Goal: Task Accomplishment & Management: Complete application form

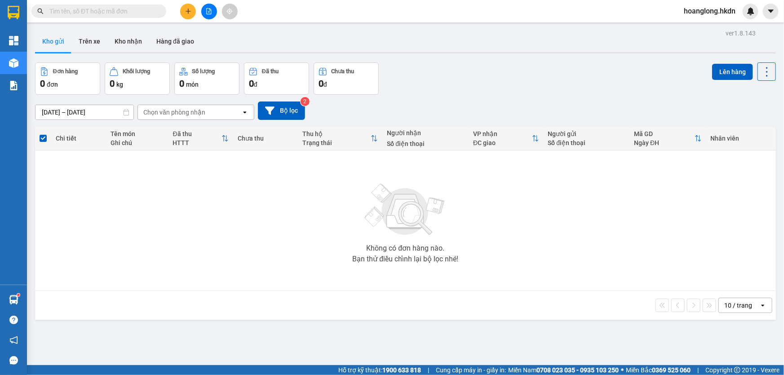
click at [194, 15] on button at bounding box center [188, 12] width 16 height 16
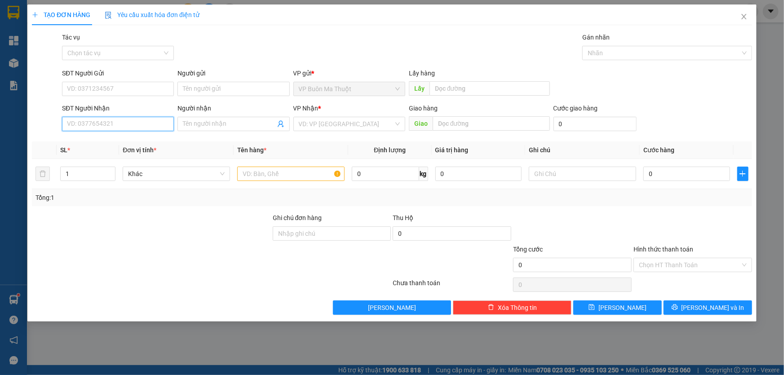
click at [169, 129] on input "SĐT Người Nhận" at bounding box center [118, 124] width 112 height 14
click at [104, 148] on div "02613741094" at bounding box center [118, 143] width 112 height 14
type input "02613741094"
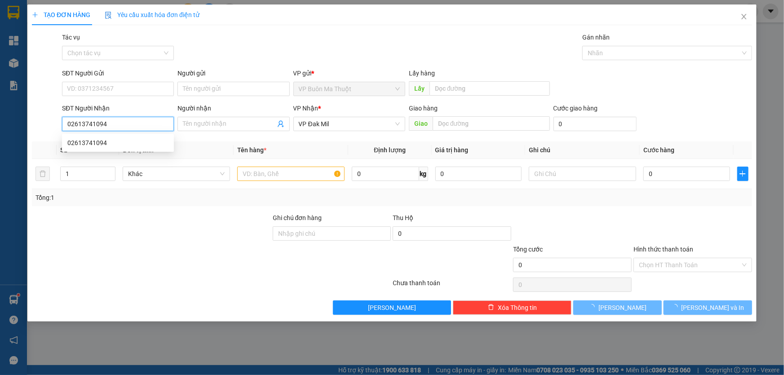
type input "60.000"
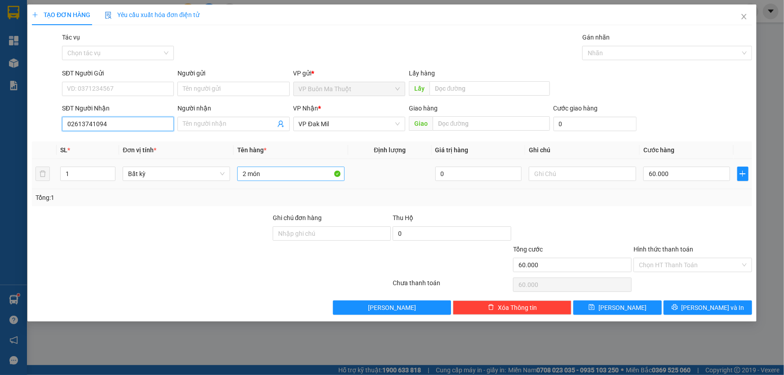
type input "02613741094"
click at [252, 173] on input "2 món" at bounding box center [290, 174] width 107 height 14
click at [271, 177] on input "2 món" at bounding box center [290, 174] width 107 height 14
type input "2"
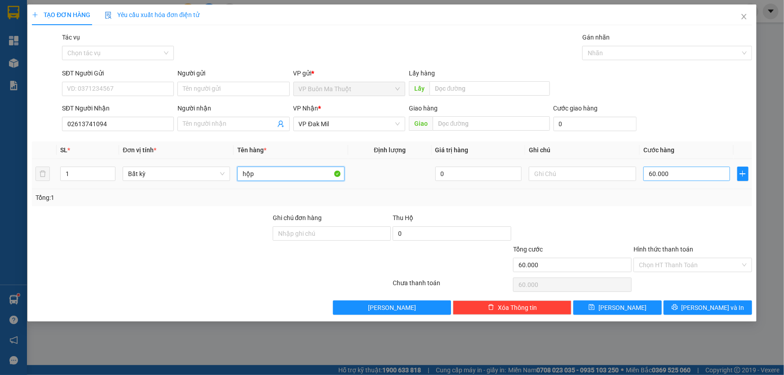
type input "hộp"
click at [696, 173] on input "60.000" at bounding box center [687, 174] width 87 height 14
type input "3"
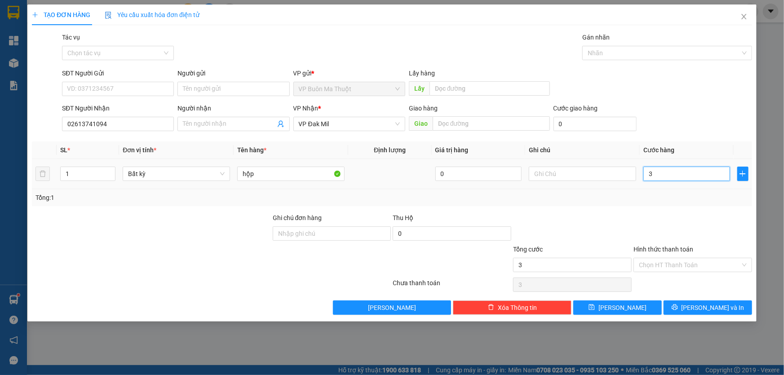
type input "30"
type input "300"
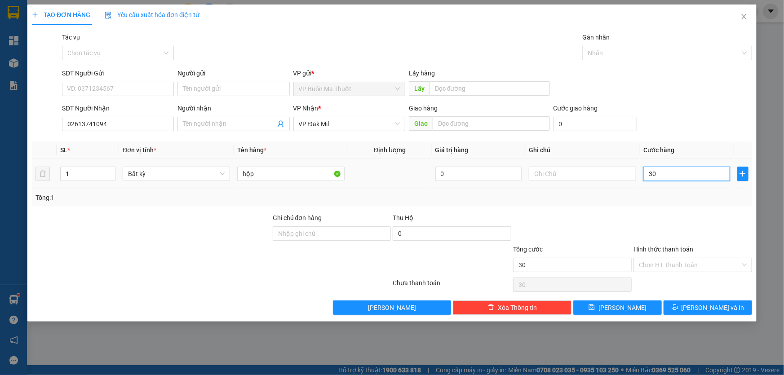
type input "300"
type input "3.000"
type input "30.000"
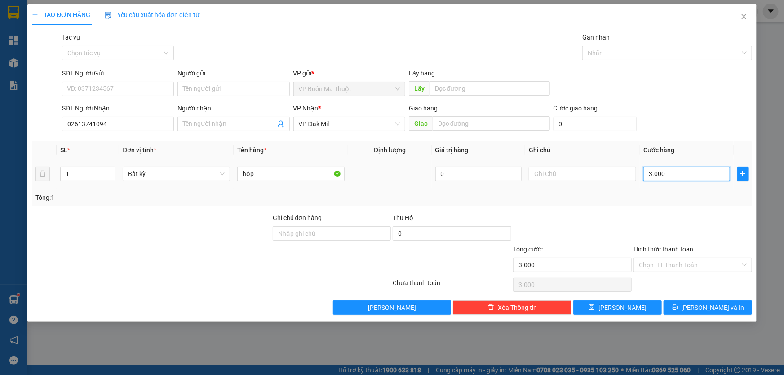
type input "30.000"
click at [616, 307] on button "[PERSON_NAME]" at bounding box center [617, 308] width 89 height 14
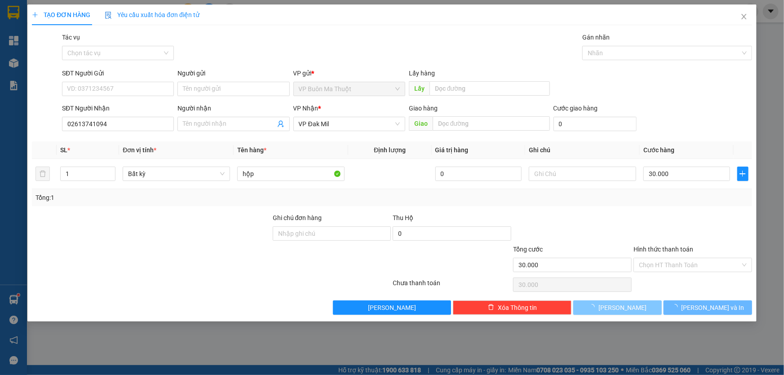
type input "0"
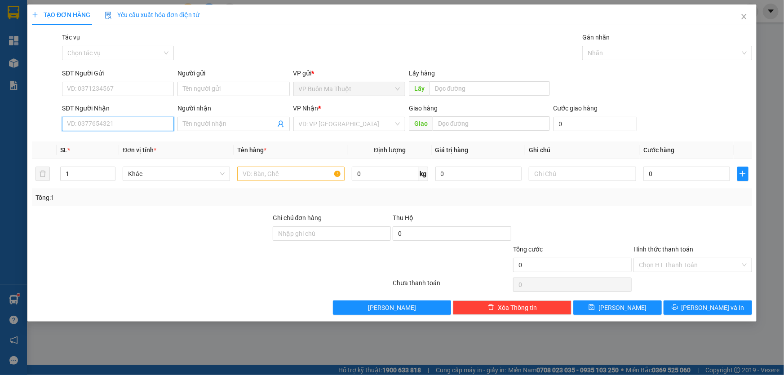
click at [113, 127] on input "SĐT Người Nhận" at bounding box center [118, 124] width 112 height 14
type input "0782655859"
click at [302, 122] on input "search" at bounding box center [346, 123] width 95 height 13
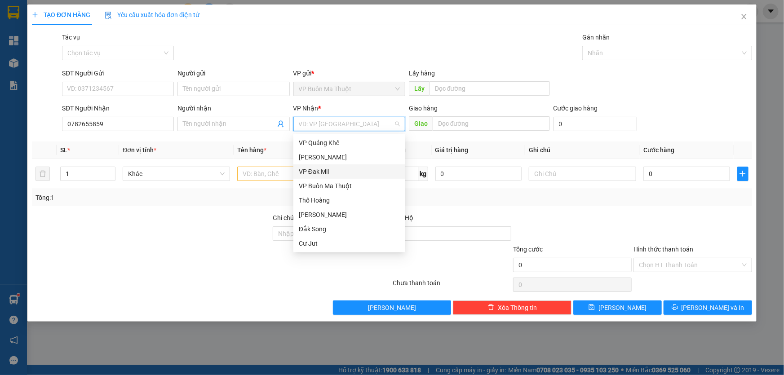
click at [313, 171] on div "VP Đak Mil" at bounding box center [349, 172] width 101 height 10
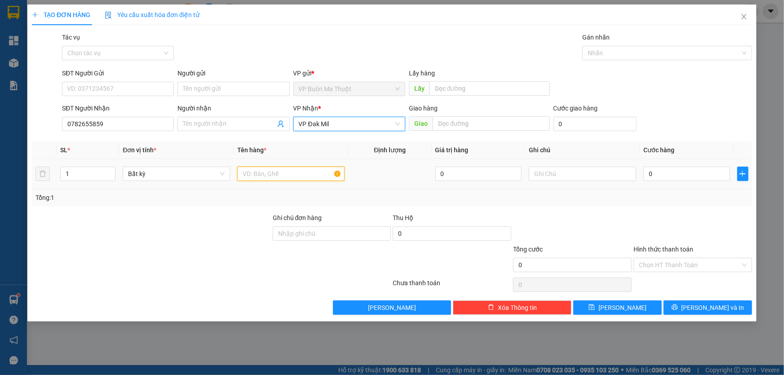
click at [284, 171] on input "text" at bounding box center [290, 174] width 107 height 14
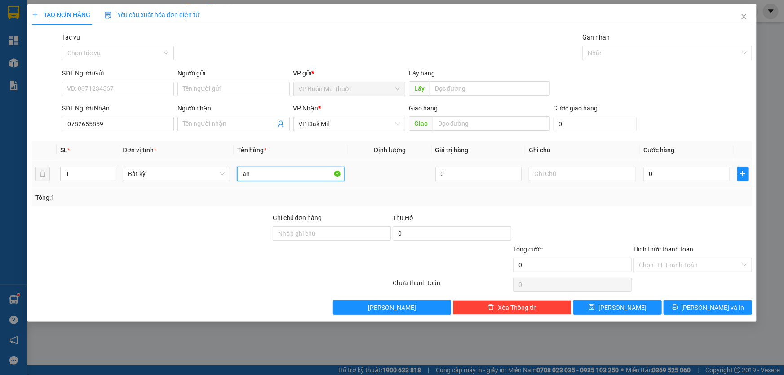
type input "a"
type input "ảnh"
click at [692, 167] on div "0" at bounding box center [687, 174] width 87 height 18
click at [698, 180] on input "0" at bounding box center [687, 174] width 87 height 14
type input "3"
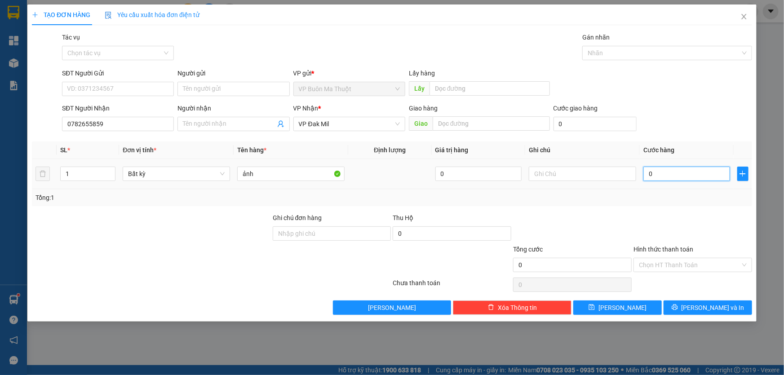
type input "3"
type input "30"
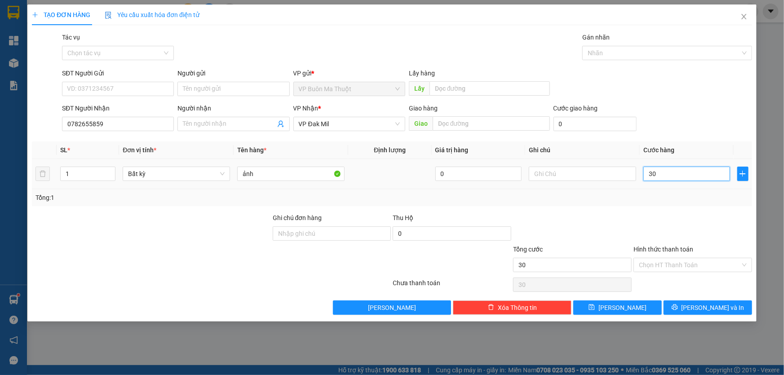
type input "300"
type input "3.000"
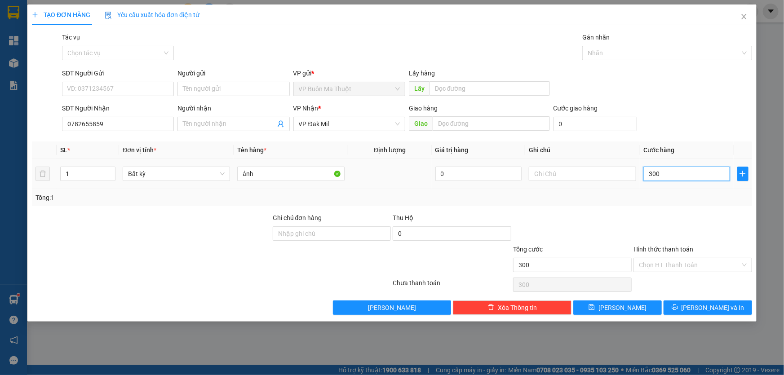
type input "3.000"
type input "30.000"
click at [627, 304] on span "[PERSON_NAME]" at bounding box center [623, 308] width 48 height 10
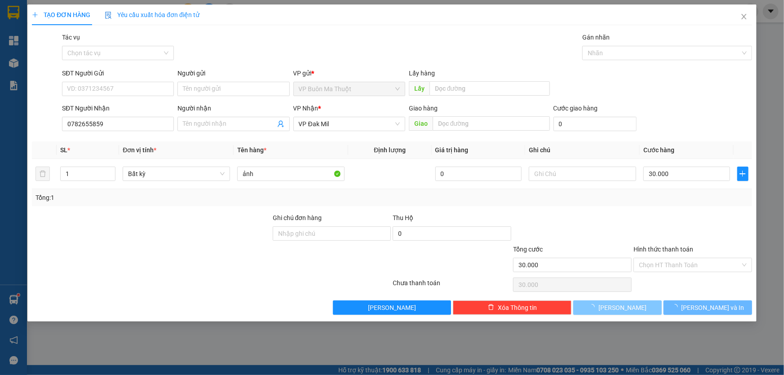
type input "0"
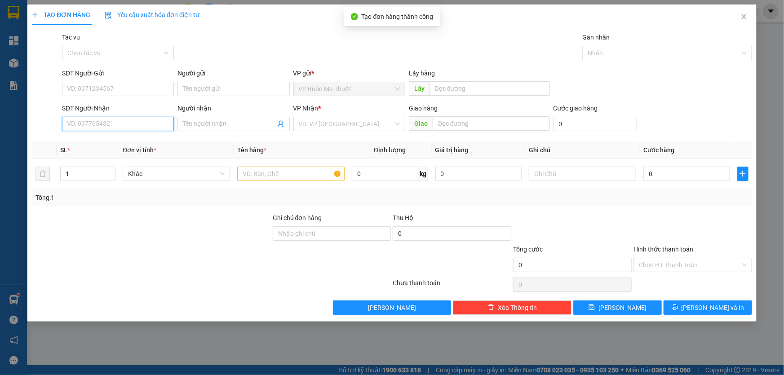
click at [100, 122] on input "SĐT Người Nhận" at bounding box center [118, 124] width 112 height 14
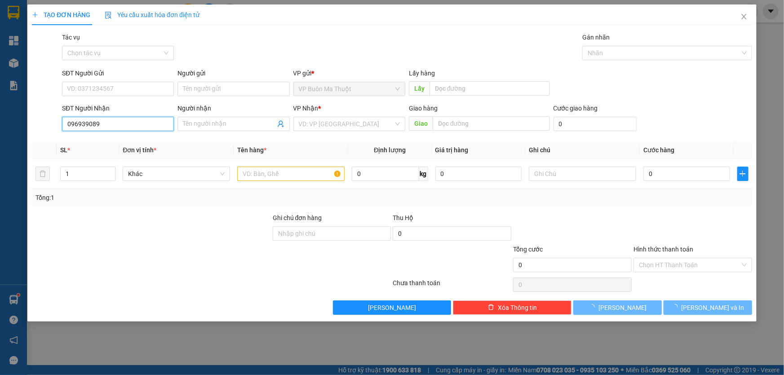
type input "0969390890"
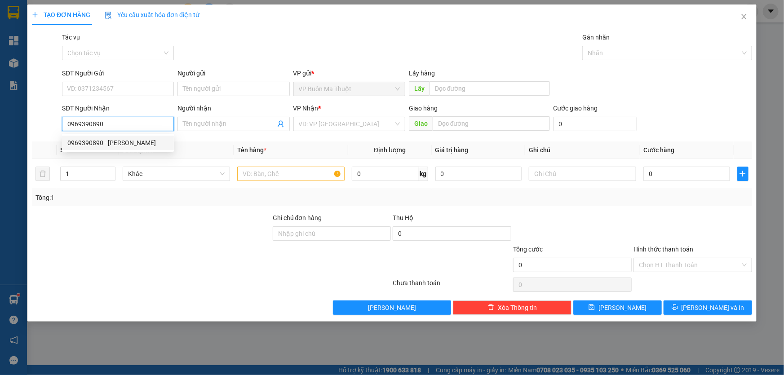
click at [120, 148] on div "0969390890 - [PERSON_NAME]" at bounding box center [118, 143] width 112 height 14
type input "[PERSON_NAME]"
type input "40.000"
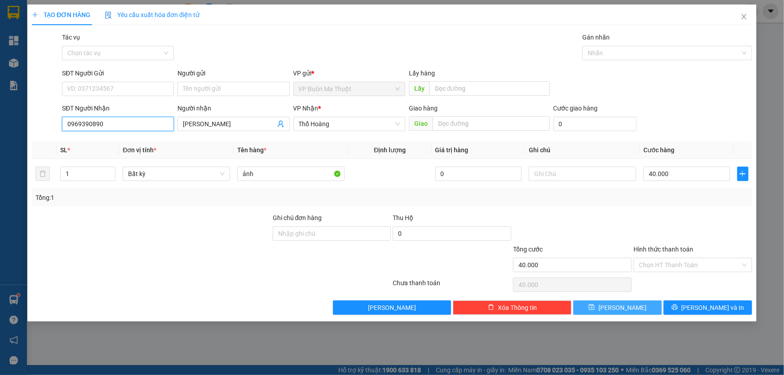
type input "0969390890"
click at [637, 307] on button "[PERSON_NAME]" at bounding box center [617, 308] width 89 height 14
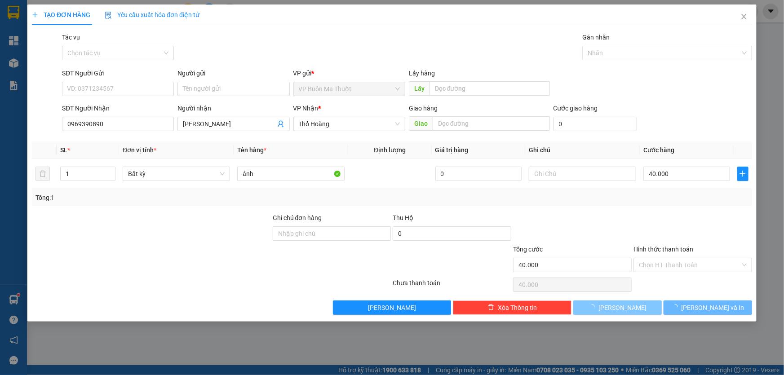
type input "0"
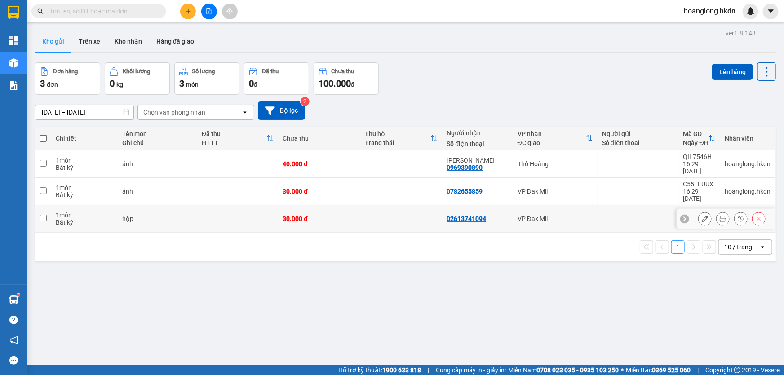
click at [333, 215] on div "30.000 đ" at bounding box center [319, 218] width 73 height 7
checkbox input "true"
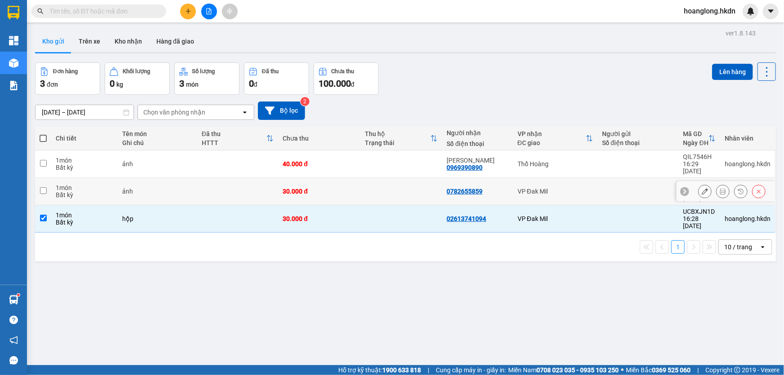
click at [334, 188] on div "30.000 đ" at bounding box center [319, 191] width 73 height 7
checkbox input "true"
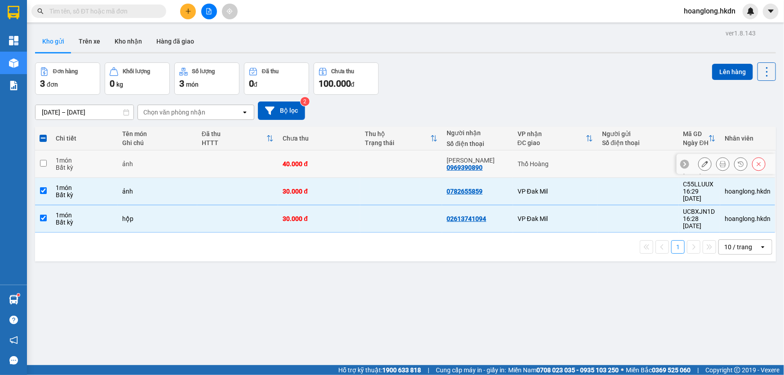
drag, startPoint x: 356, startPoint y: 169, endPoint x: 368, endPoint y: 168, distance: 12.7
click at [356, 169] on td "40.000 đ" at bounding box center [319, 164] width 82 height 27
checkbox input "true"
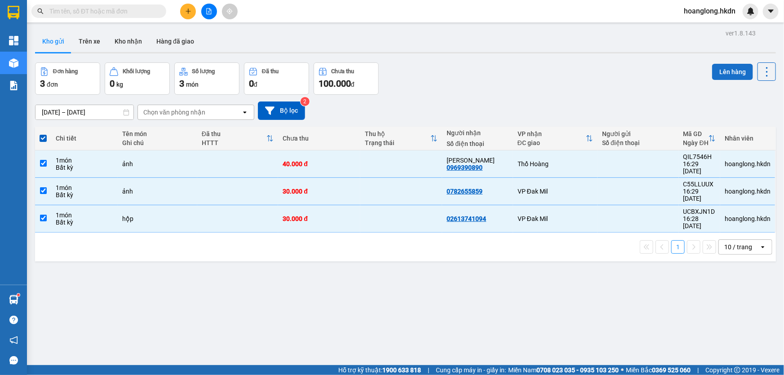
click at [726, 67] on button "Lên hàng" at bounding box center [732, 72] width 41 height 16
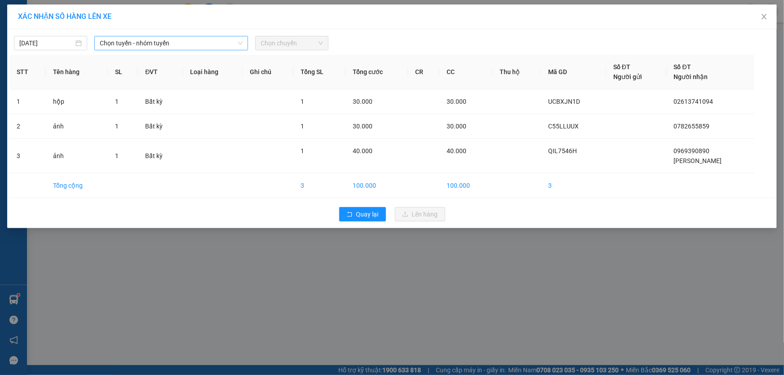
click at [184, 43] on span "Chọn tuyến - nhóm tuyến" at bounding box center [171, 42] width 143 height 13
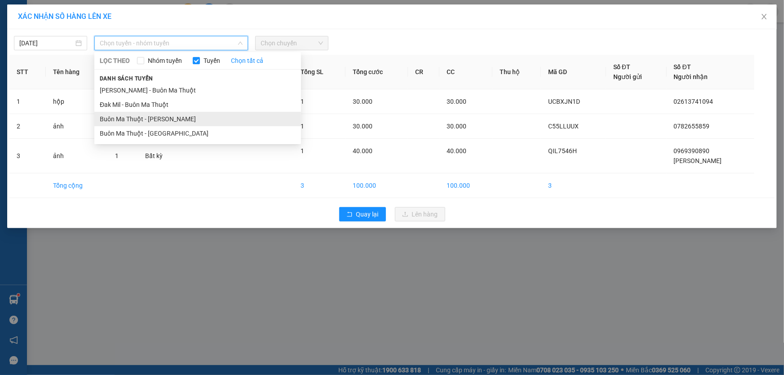
click at [166, 121] on li "Buôn Ma Thuột - [PERSON_NAME]" at bounding box center [197, 119] width 207 height 14
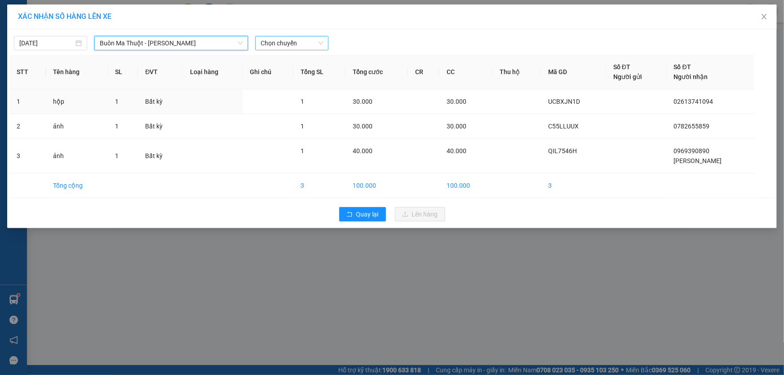
click at [294, 48] on span "Chọn chuyến" at bounding box center [292, 42] width 62 height 13
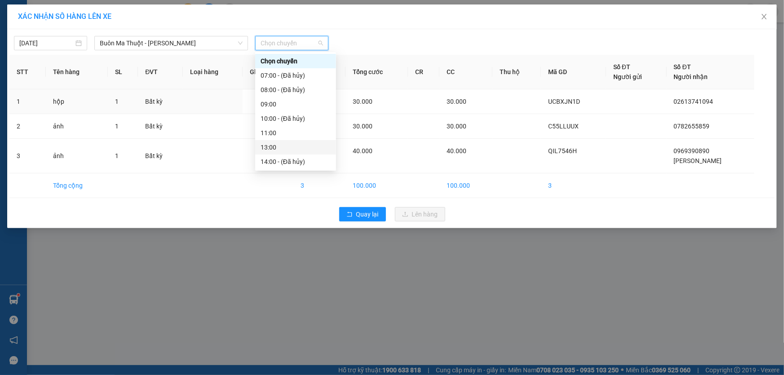
scroll to position [40, 0]
click at [283, 165] on div "17:00" at bounding box center [296, 165] width 70 height 10
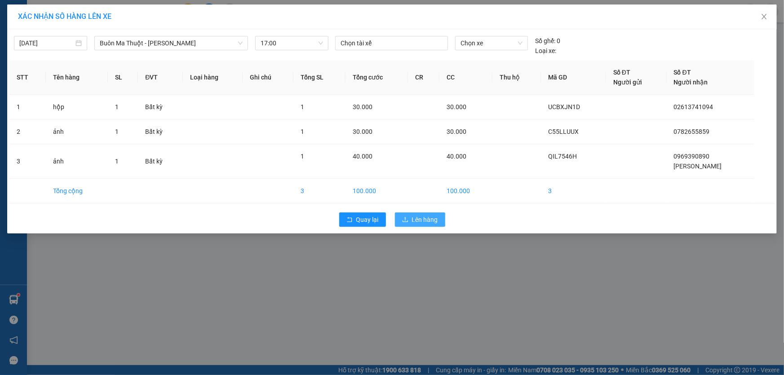
click at [422, 221] on span "Lên hàng" at bounding box center [425, 220] width 26 height 10
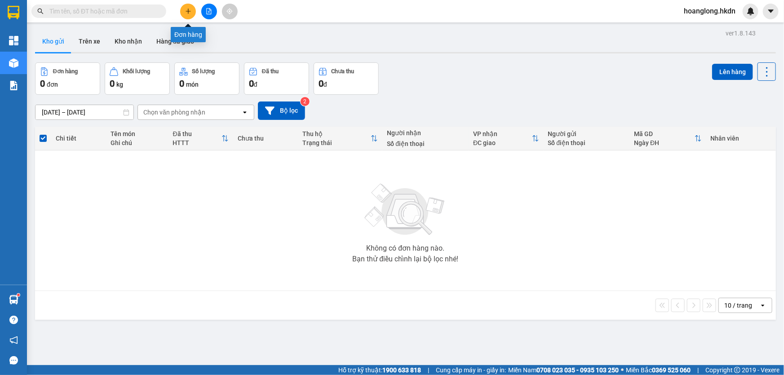
click at [191, 13] on button at bounding box center [188, 12] width 16 height 16
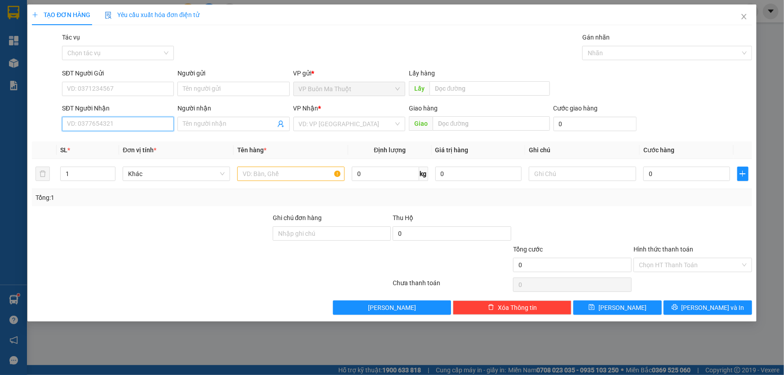
drag, startPoint x: 144, startPoint y: 130, endPoint x: 192, endPoint y: 199, distance: 83.9
click at [145, 129] on input "SĐT Người Nhận" at bounding box center [118, 124] width 112 height 14
type input "0352490424"
click at [252, 121] on input "Người nhận" at bounding box center [229, 124] width 92 height 10
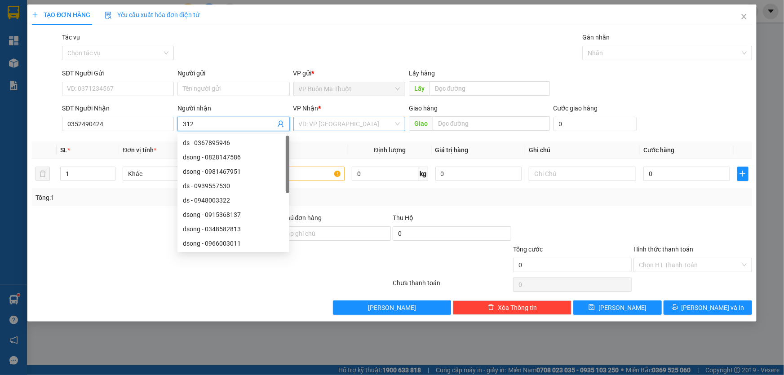
type input "312"
click at [334, 130] on input "search" at bounding box center [346, 123] width 95 height 13
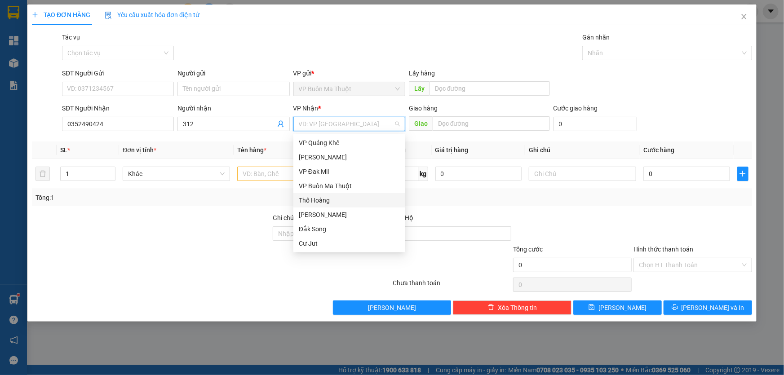
click at [315, 204] on div "Thổ Hoàng" at bounding box center [349, 201] width 101 height 10
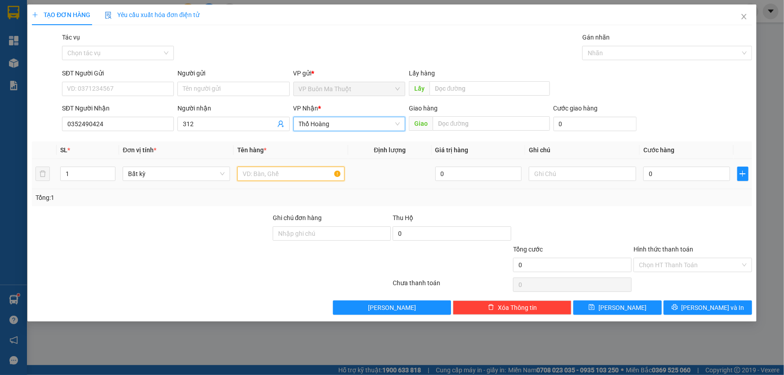
click at [266, 172] on input "text" at bounding box center [290, 174] width 107 height 14
type input "hộp"
click at [664, 165] on td "0" at bounding box center [687, 174] width 94 height 30
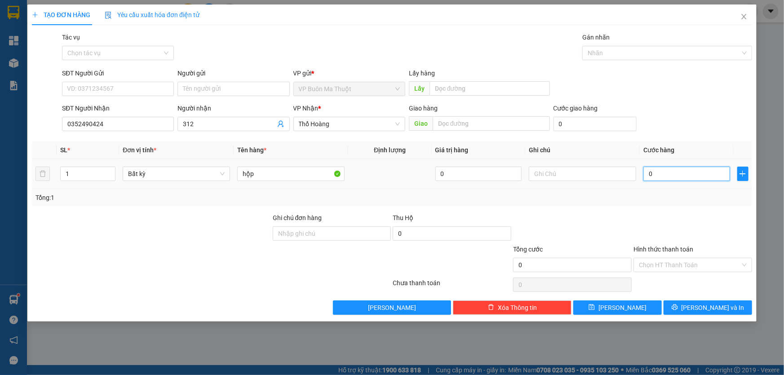
click at [661, 172] on input "0" at bounding box center [687, 174] width 87 height 14
type input "3"
type input "30"
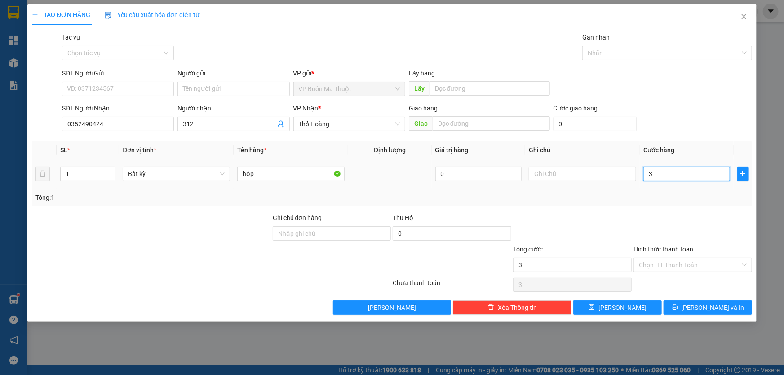
type input "30"
type input "300"
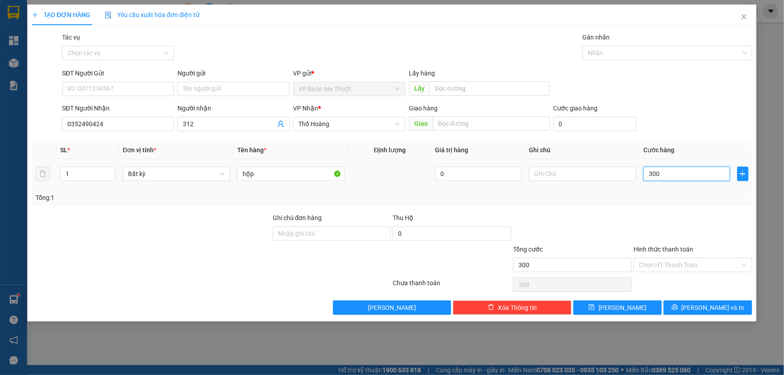
type input "3.000"
type input "30.000"
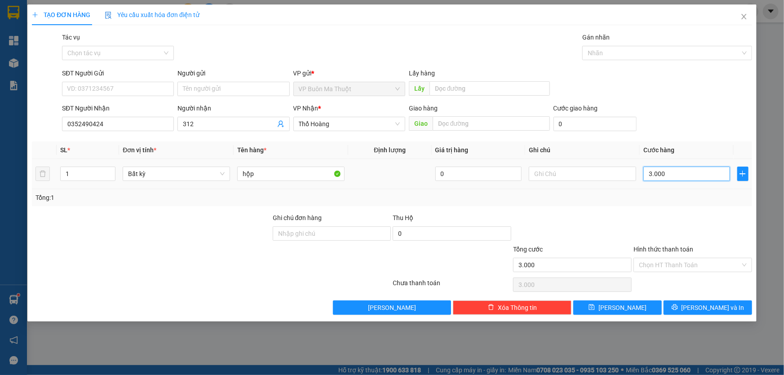
type input "30.000"
click at [629, 309] on button "[PERSON_NAME]" at bounding box center [617, 308] width 89 height 14
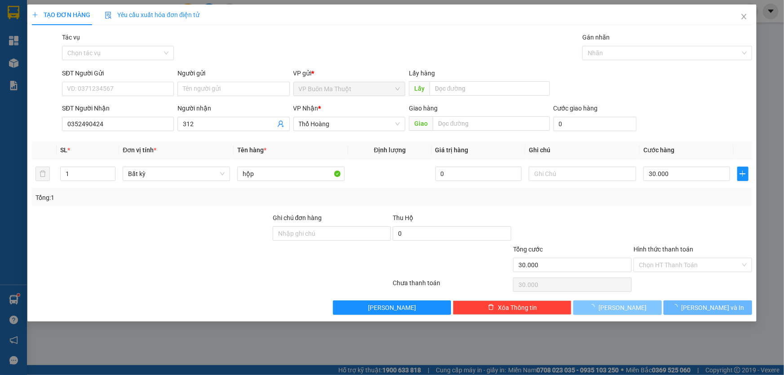
type input "0"
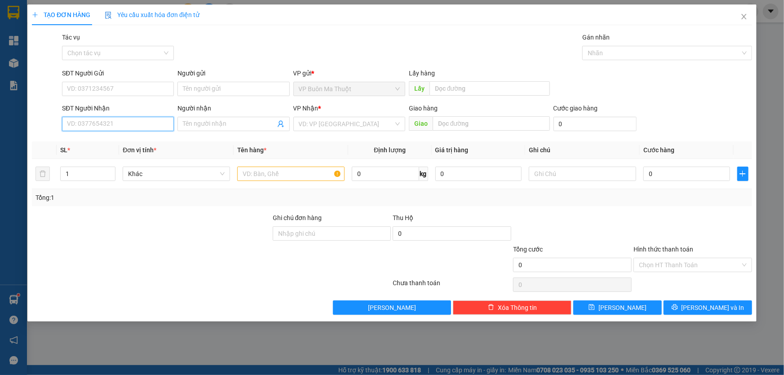
click at [119, 127] on input "SĐT Người Nhận" at bounding box center [118, 124] width 112 height 14
type input "0358119770"
click at [253, 125] on input "Người nhận" at bounding box center [229, 124] width 92 height 10
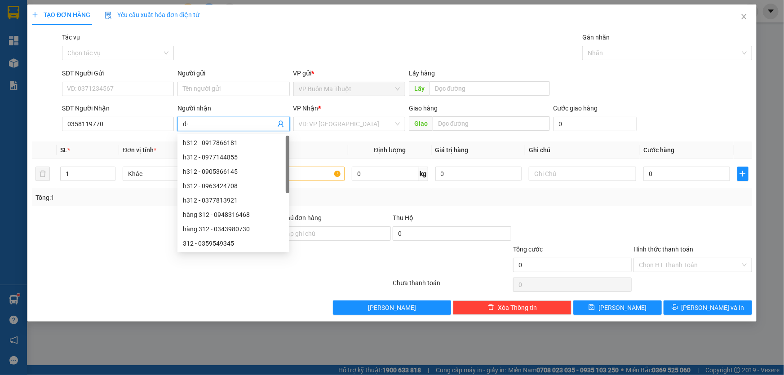
type input "d"
type input "đminh"
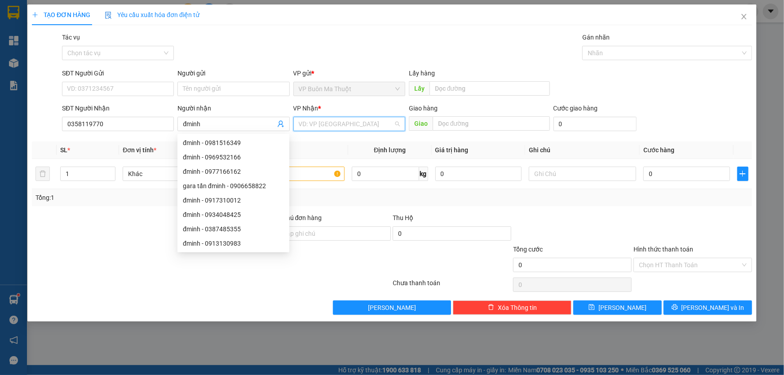
click at [315, 125] on input "search" at bounding box center [346, 123] width 95 height 13
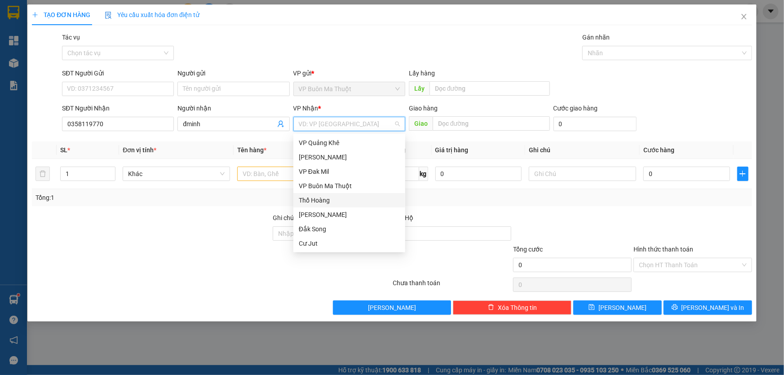
click at [323, 199] on div "Thổ Hoàng" at bounding box center [349, 201] width 101 height 10
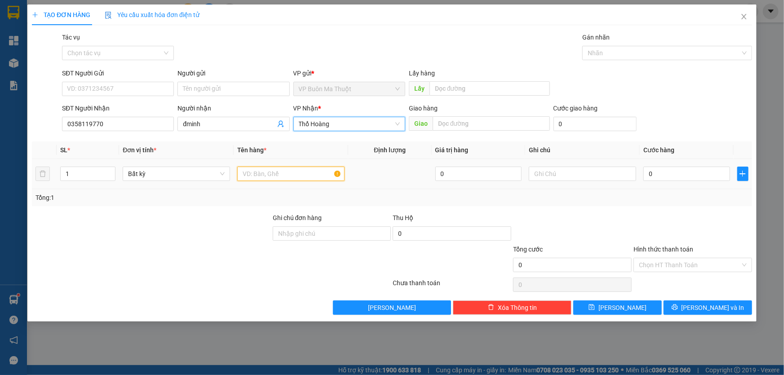
click at [273, 175] on input "text" at bounding box center [290, 174] width 107 height 14
type input "bọc"
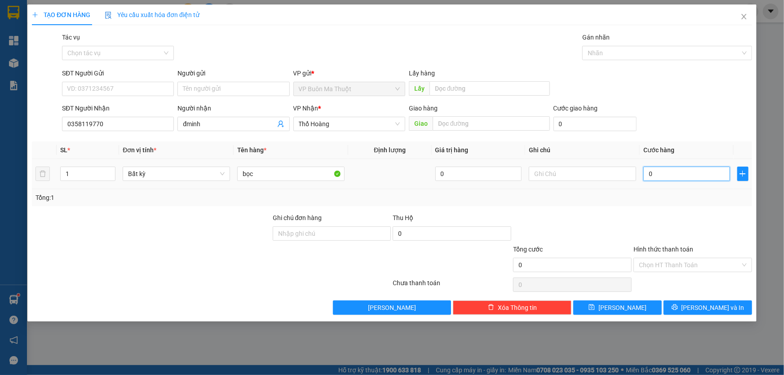
click at [653, 175] on input "0" at bounding box center [687, 174] width 87 height 14
type input "3"
type input "30"
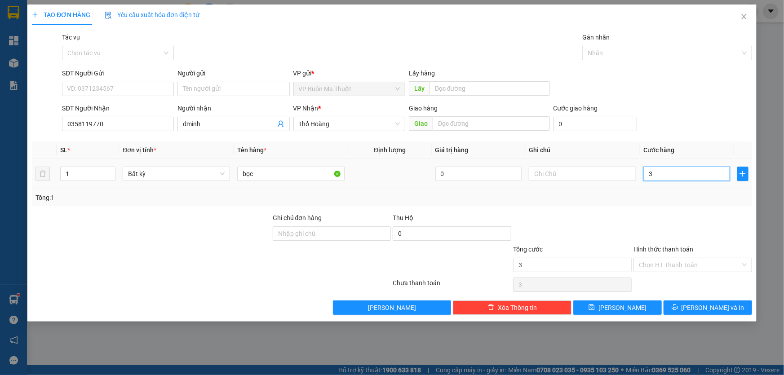
type input "30"
type input "300"
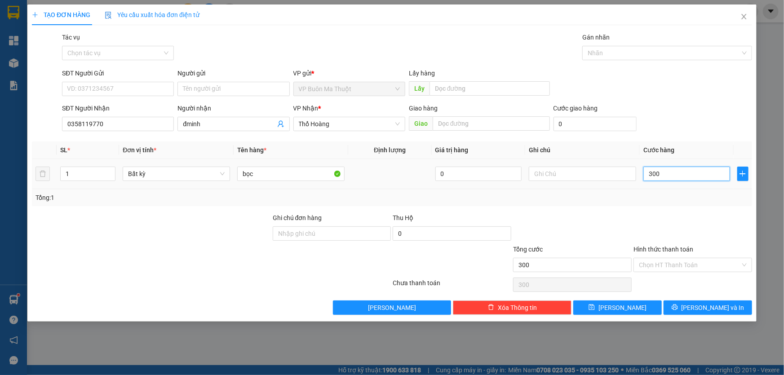
type input "3.000"
type input "30.000"
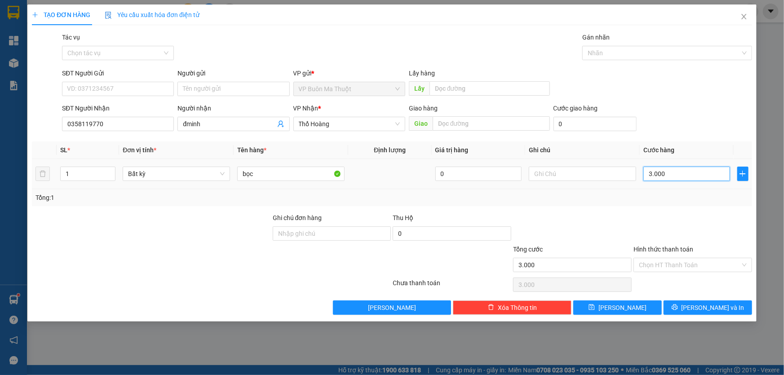
type input "30.000"
click at [641, 306] on button "[PERSON_NAME]" at bounding box center [617, 308] width 89 height 14
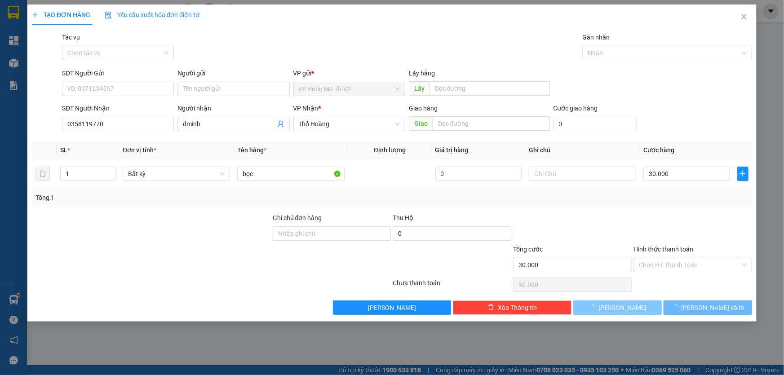
type input "0"
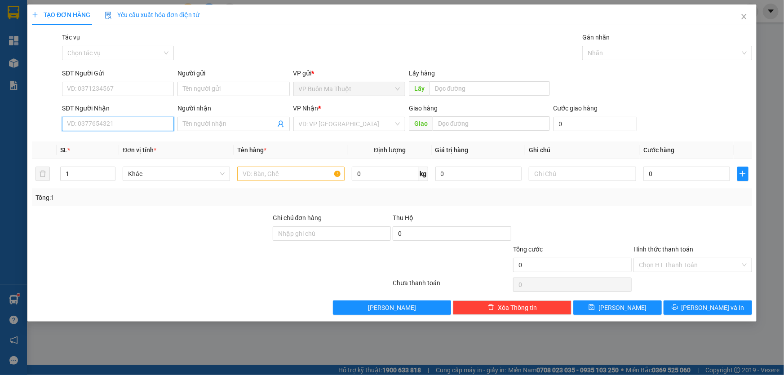
click at [135, 131] on input "SĐT Người Nhận" at bounding box center [118, 124] width 112 height 14
type input "0943312079"
click at [325, 123] on input "search" at bounding box center [346, 123] width 95 height 13
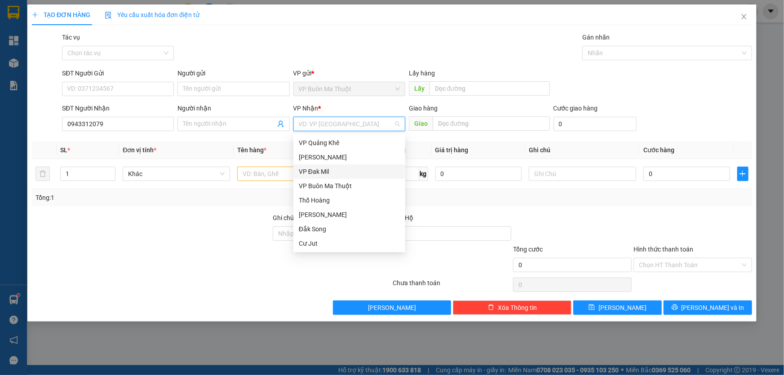
click at [324, 173] on div "VP Đak Mil" at bounding box center [349, 172] width 101 height 10
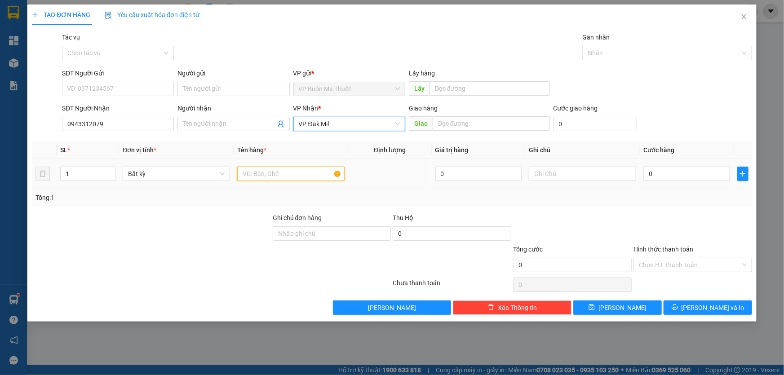
click at [286, 173] on input "text" at bounding box center [290, 174] width 107 height 14
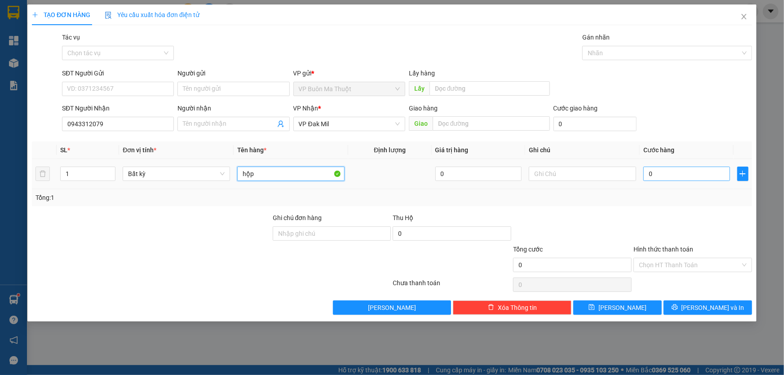
type input "hộp"
click at [659, 180] on input "0" at bounding box center [687, 174] width 87 height 14
type input "3"
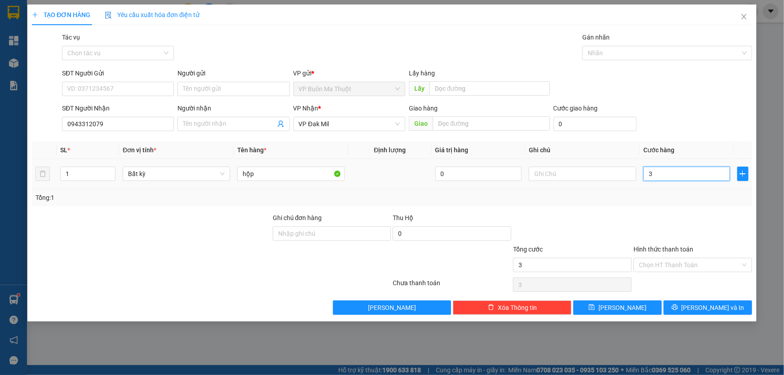
type input "30"
type input "300"
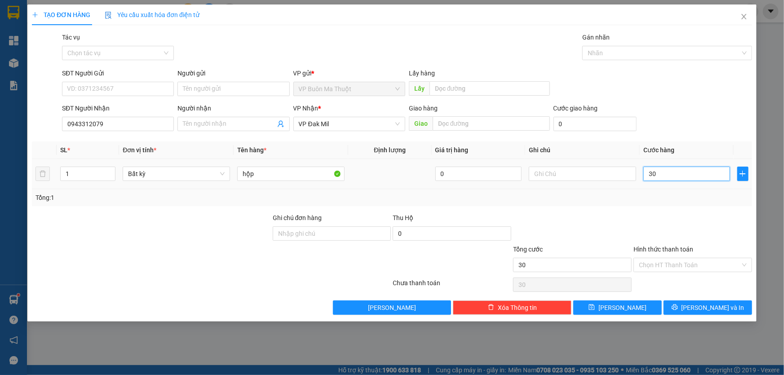
type input "300"
type input "3.000"
type input "30.000"
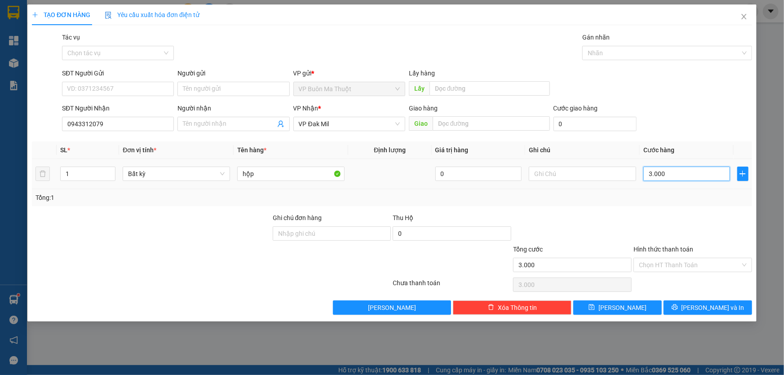
type input "30.000"
click at [671, 261] on div "Hình thức thanh toán Chọn HT Thanh Toán" at bounding box center [693, 259] width 119 height 31
click at [668, 263] on input "Hình thức thanh toán" at bounding box center [690, 264] width 102 height 13
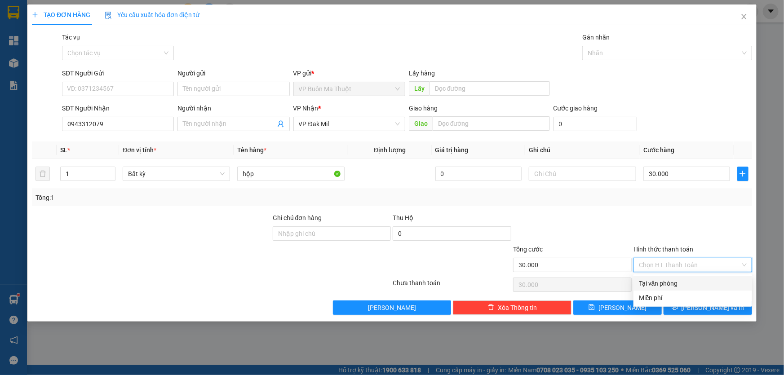
drag, startPoint x: 662, startPoint y: 279, endPoint x: 660, endPoint y: 284, distance: 5.8
click at [662, 279] on div "Tại văn phòng" at bounding box center [693, 284] width 108 height 10
type input "0"
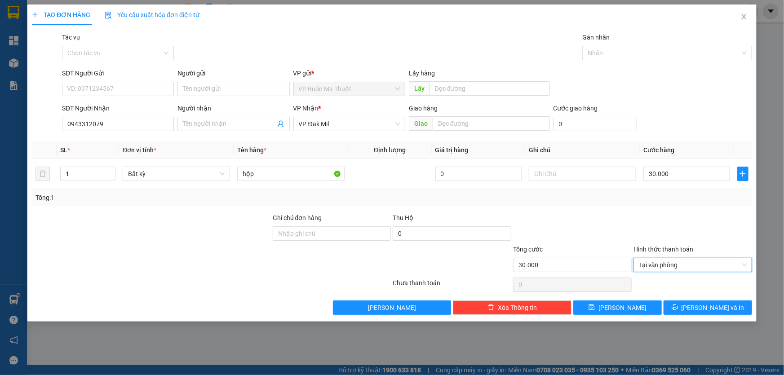
click at [643, 300] on div "Transit Pickup Surcharge Ids Transit Deliver Surcharge Ids Transit Deliver Surc…" at bounding box center [392, 173] width 720 height 283
click at [638, 305] on button "[PERSON_NAME]" at bounding box center [617, 308] width 89 height 14
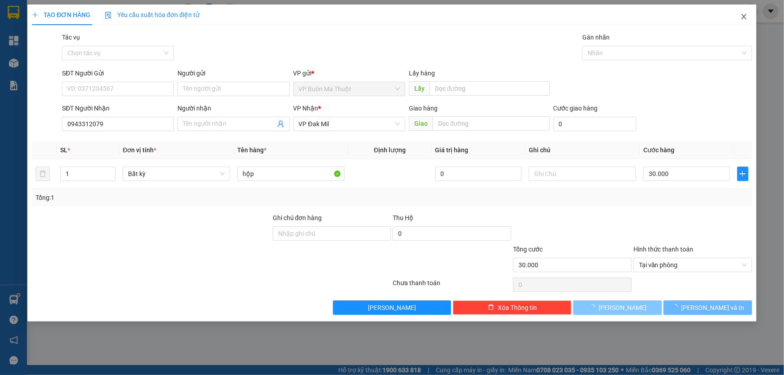
type input "0"
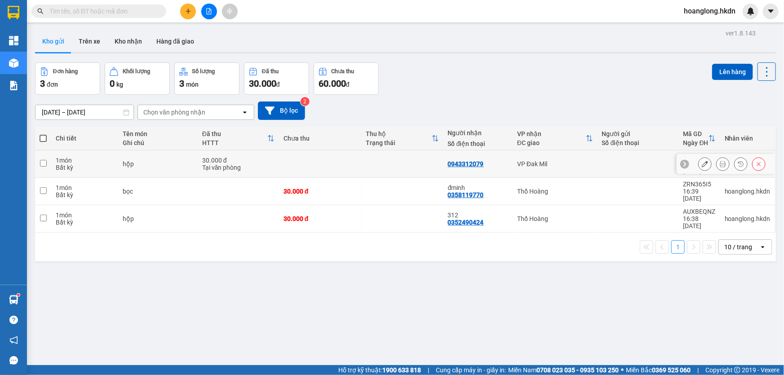
click at [379, 163] on td at bounding box center [402, 164] width 82 height 27
checkbox input "true"
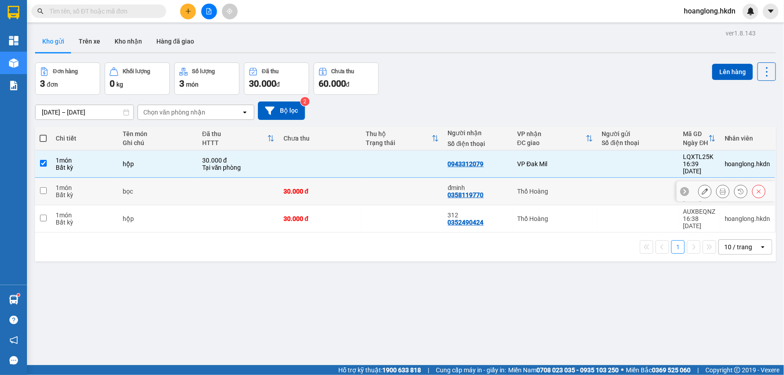
click at [382, 191] on td at bounding box center [402, 191] width 82 height 27
checkbox input "true"
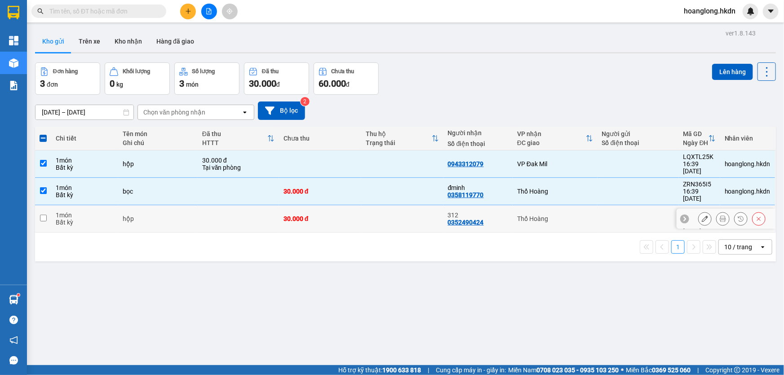
click at [393, 208] on td at bounding box center [402, 218] width 82 height 27
checkbox input "true"
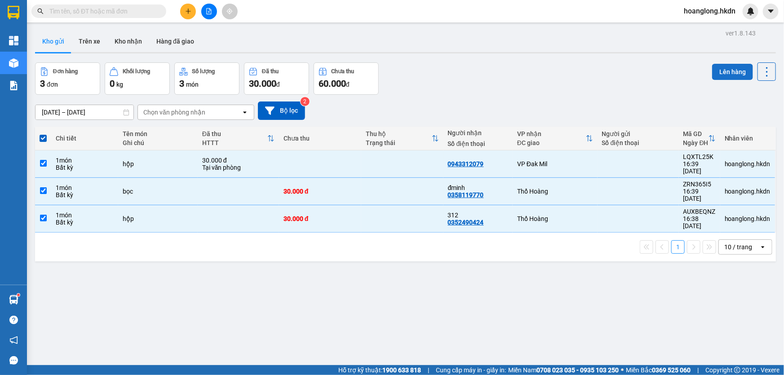
click at [716, 71] on button "Lên hàng" at bounding box center [732, 72] width 41 height 16
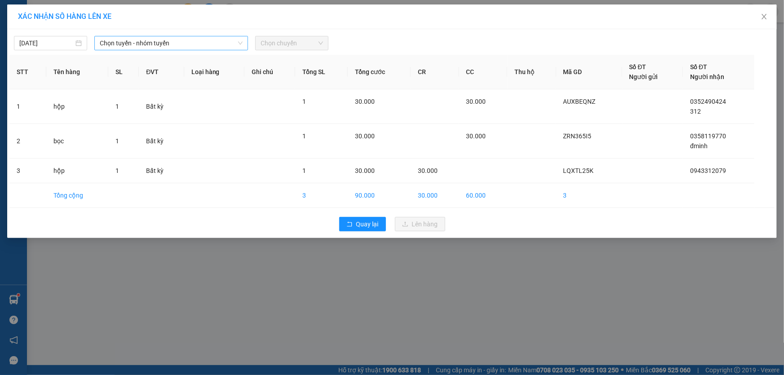
click at [206, 49] on span "Chọn tuyến - nhóm tuyến" at bounding box center [171, 42] width 143 height 13
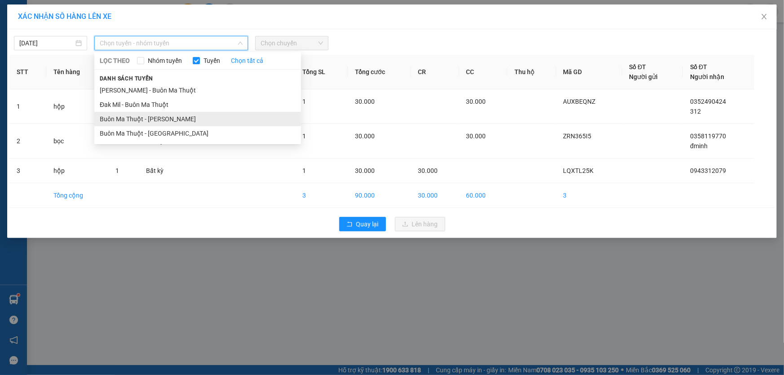
click at [162, 120] on li "Buôn Ma Thuột - [PERSON_NAME]" at bounding box center [197, 119] width 207 height 14
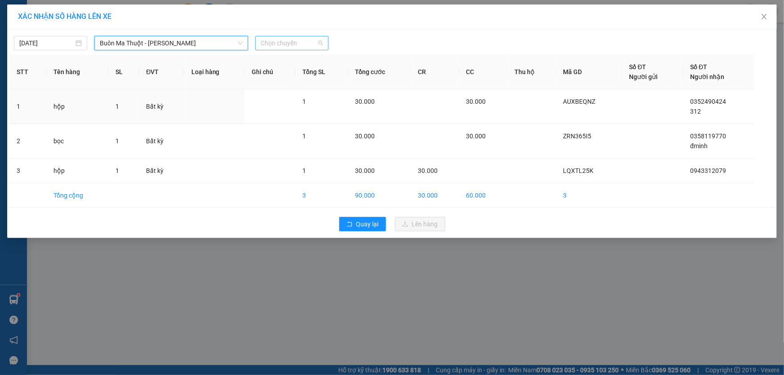
click at [283, 43] on span "Chọn chuyến" at bounding box center [292, 42] width 62 height 13
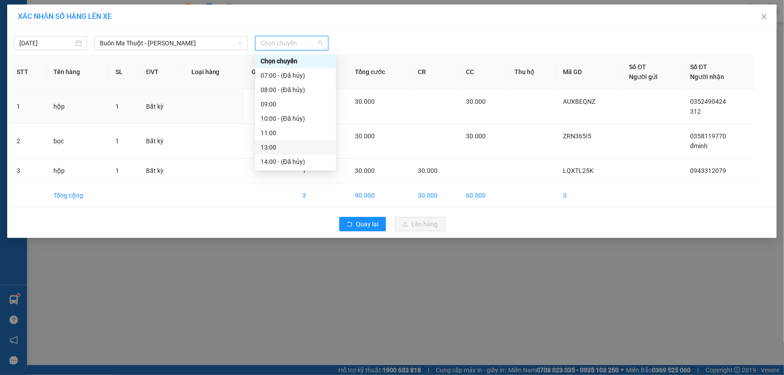
scroll to position [40, 0]
click at [283, 164] on div "17:00" at bounding box center [296, 165] width 70 height 10
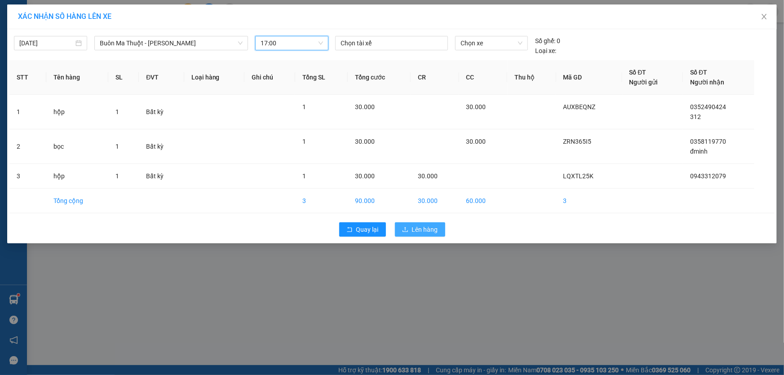
click at [418, 231] on span "Lên hàng" at bounding box center [425, 230] width 26 height 10
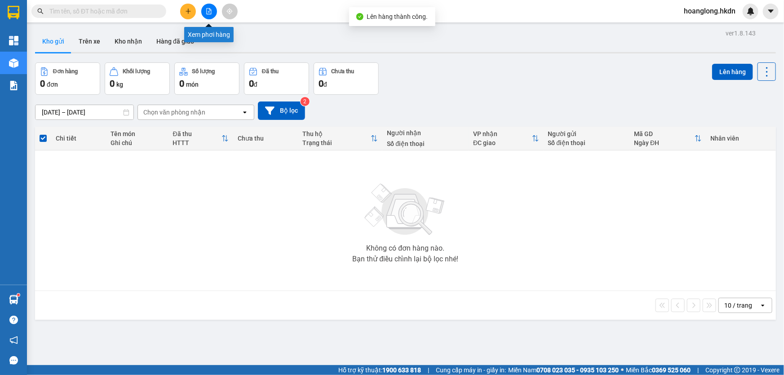
click at [209, 13] on icon "file-add" at bounding box center [209, 11] width 6 height 6
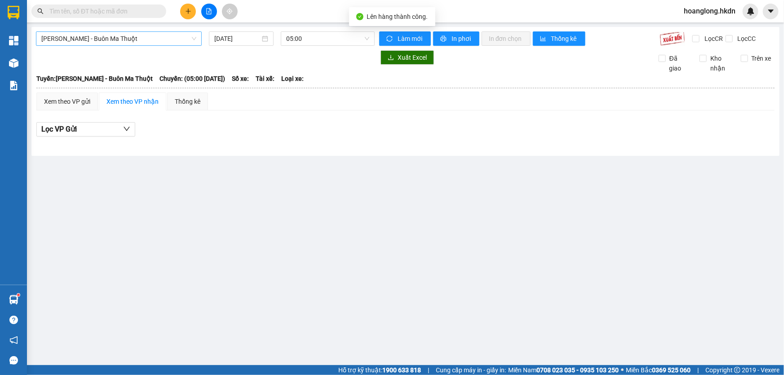
click at [166, 40] on span "[PERSON_NAME] - Buôn Ma Thuột" at bounding box center [118, 38] width 155 height 13
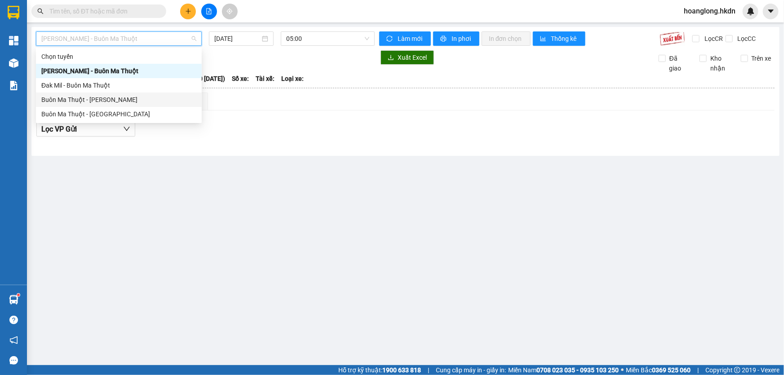
click at [127, 98] on div "Buôn Ma Thuột - [PERSON_NAME]" at bounding box center [118, 100] width 155 height 10
type input "[DATE]"
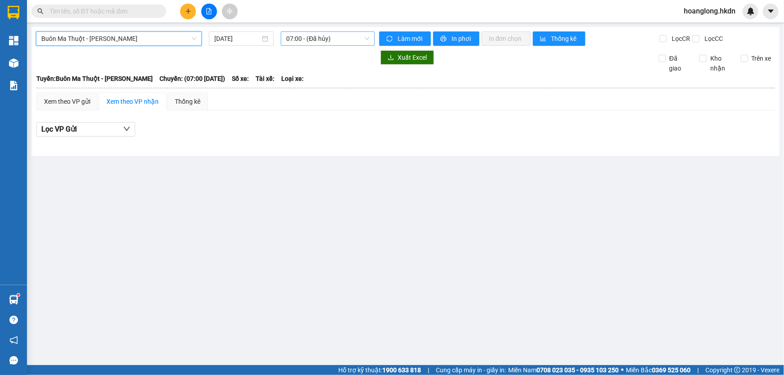
click at [318, 35] on span "07:00 - (Đã hủy)" at bounding box center [327, 38] width 83 height 13
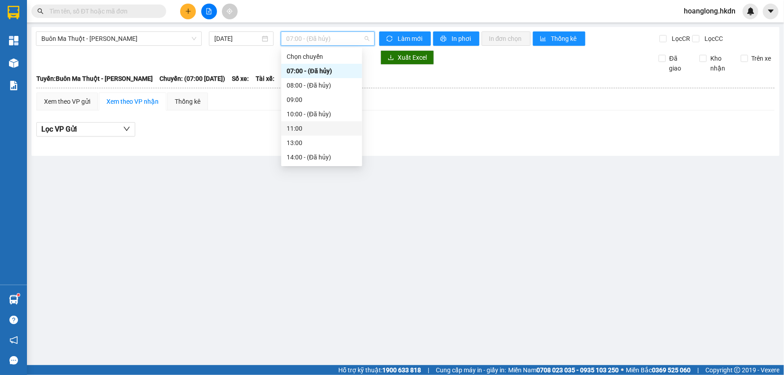
scroll to position [40, 0]
click at [298, 161] on div "17:00" at bounding box center [322, 160] width 70 height 10
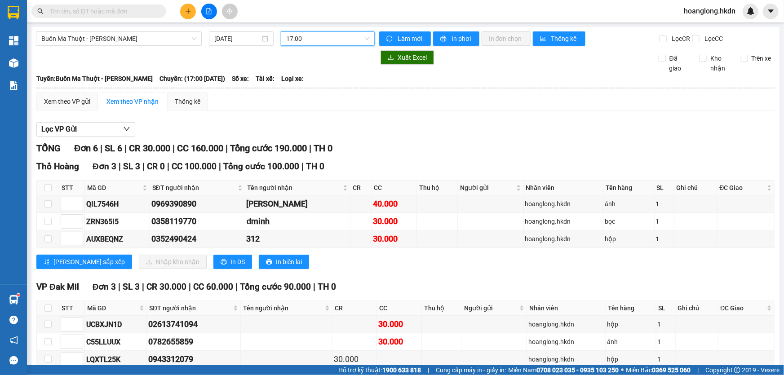
scroll to position [48, 0]
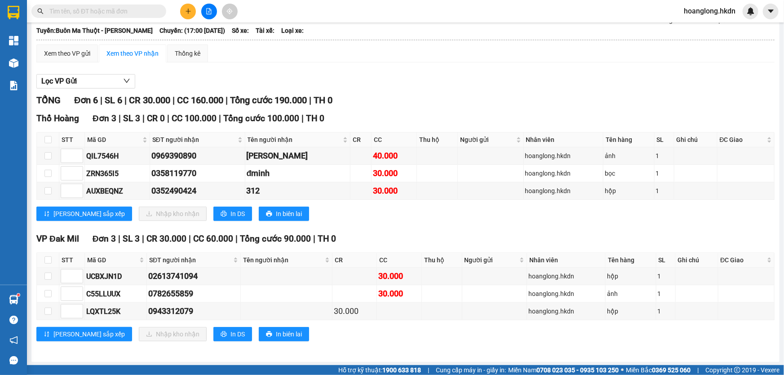
click at [189, 15] on button at bounding box center [188, 12] width 16 height 16
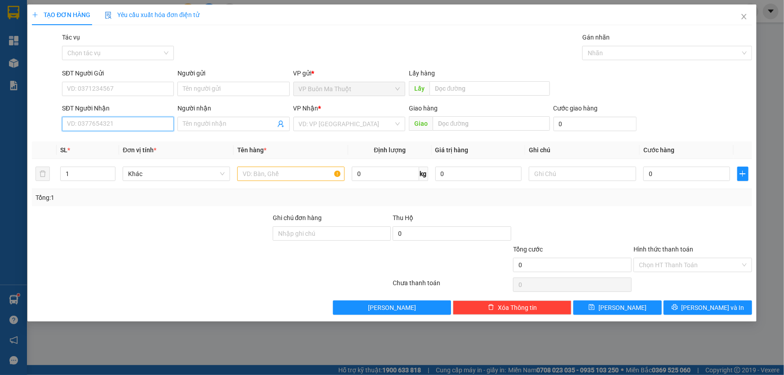
click at [153, 127] on input "SĐT Người Nhận" at bounding box center [118, 124] width 112 height 14
type input "0846357657"
click at [229, 117] on div "Người nhận" at bounding box center [234, 109] width 112 height 13
click at [227, 125] on input "Người nhận" at bounding box center [229, 124] width 92 height 10
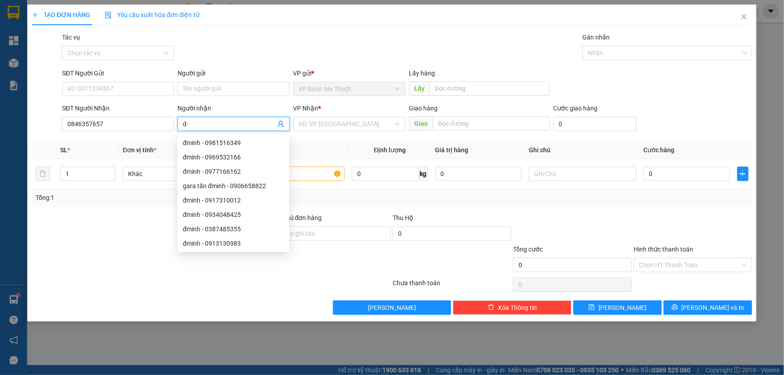
type input "d"
type input "đmạnh"
click at [334, 131] on input "search" at bounding box center [346, 123] width 95 height 13
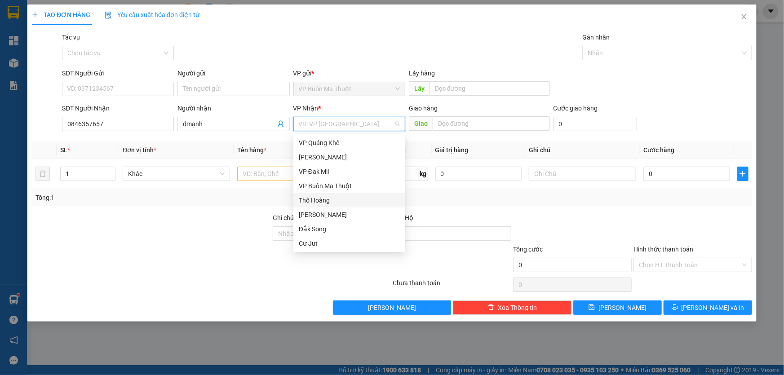
click at [313, 199] on div "Thổ Hoàng" at bounding box center [349, 201] width 101 height 10
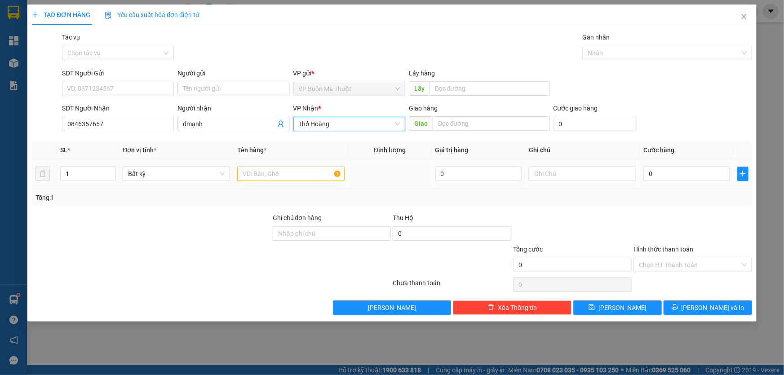
click at [276, 184] on td at bounding box center [291, 174] width 115 height 30
click at [275, 180] on input "text" at bounding box center [290, 174] width 107 height 14
type input "cuộn"
click at [684, 179] on input "0" at bounding box center [687, 174] width 87 height 14
type input "4"
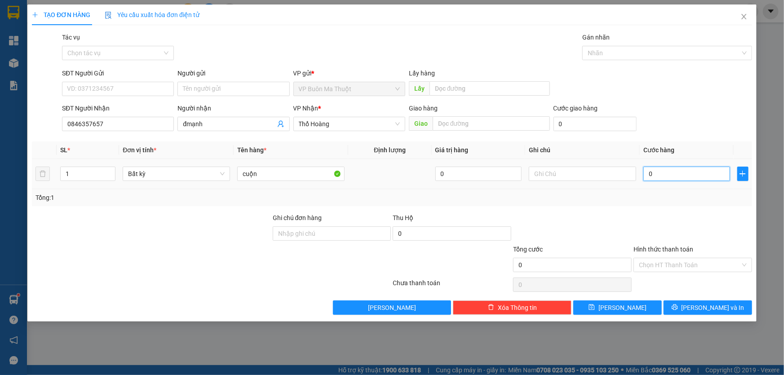
type input "4"
type input "40"
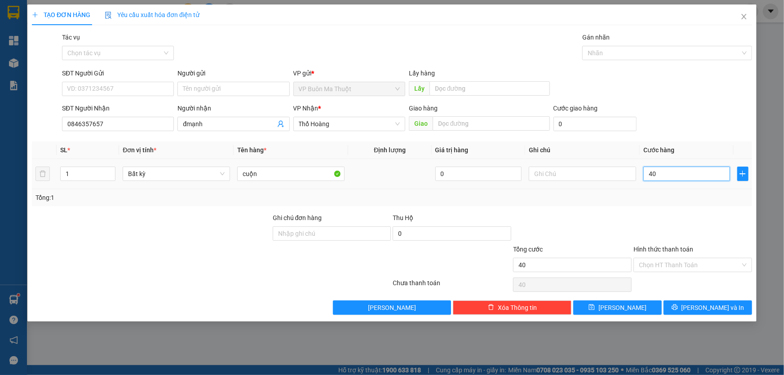
type input "400"
type input "4.000"
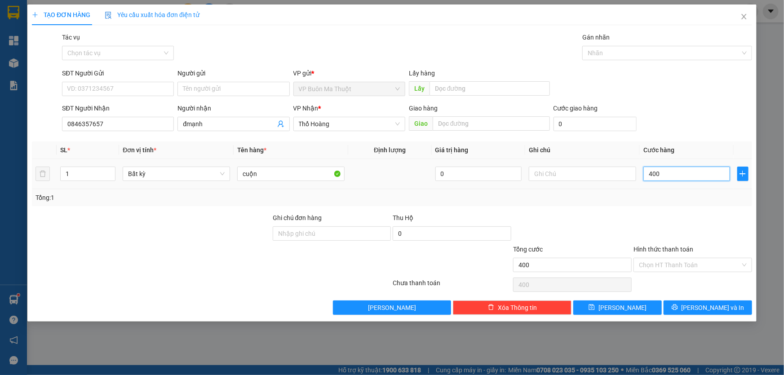
type input "4.000"
type input "40.000"
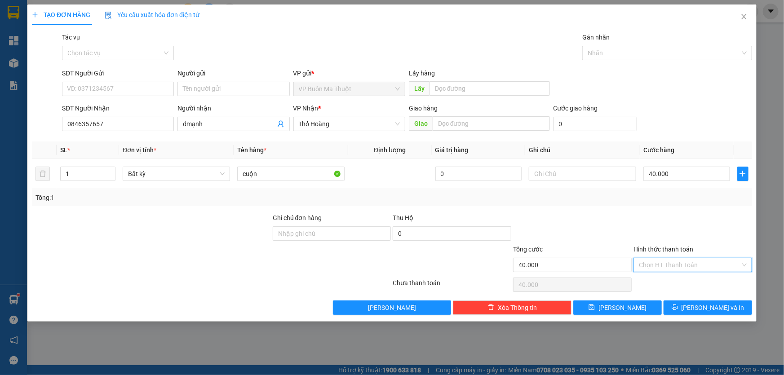
click at [672, 267] on input "Hình thức thanh toán" at bounding box center [690, 264] width 102 height 13
click at [661, 284] on div "Tại văn phòng" at bounding box center [693, 284] width 108 height 10
type input "0"
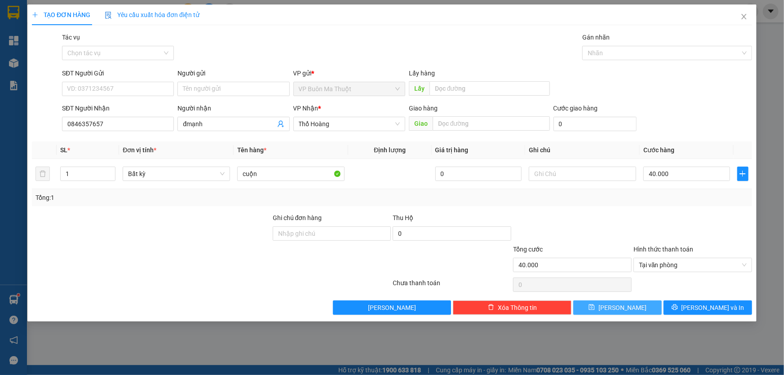
click at [595, 307] on icon "save" at bounding box center [592, 307] width 6 height 6
type input "0"
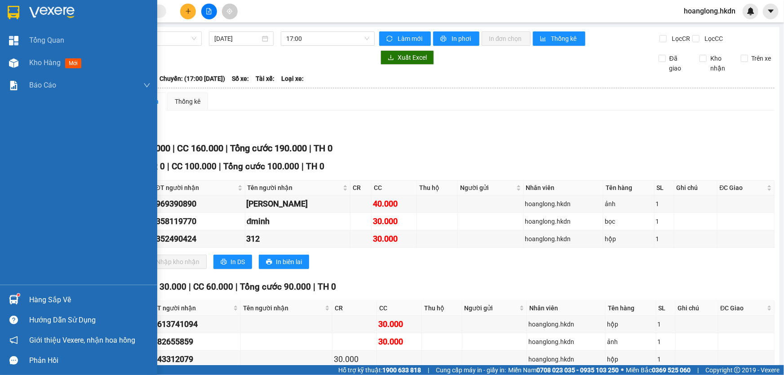
click at [16, 13] on img at bounding box center [14, 12] width 12 height 13
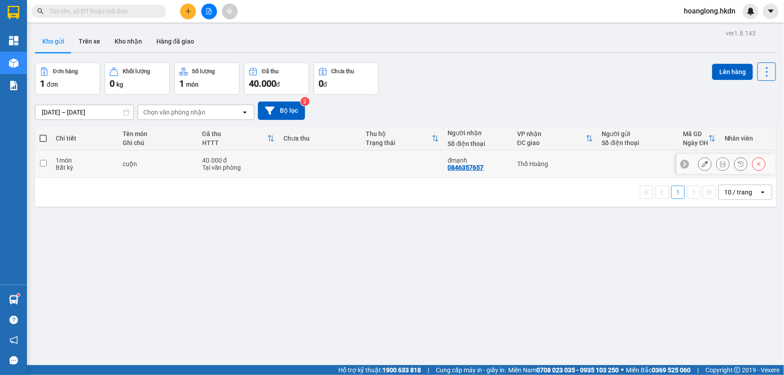
click at [361, 171] on td at bounding box center [402, 164] width 82 height 27
checkbox input "true"
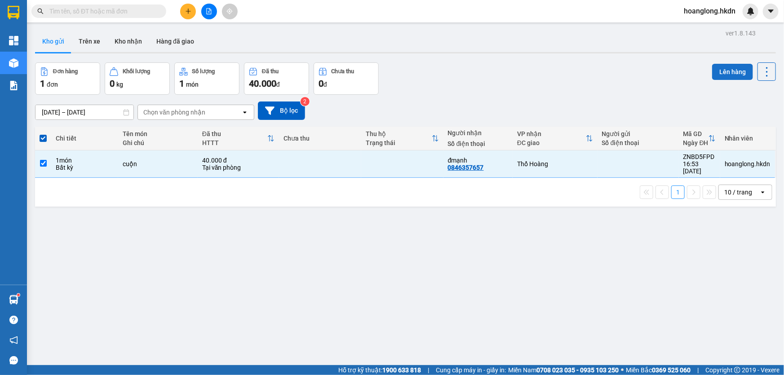
click at [736, 71] on button "Lên hàng" at bounding box center [732, 72] width 41 height 16
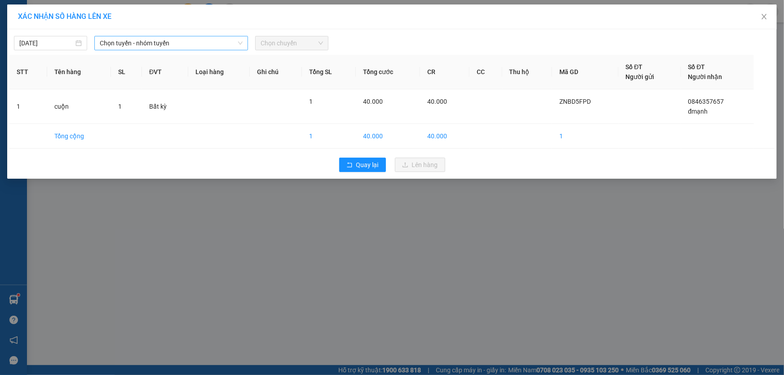
click at [210, 38] on span "Chọn tuyến - nhóm tuyến" at bounding box center [171, 42] width 143 height 13
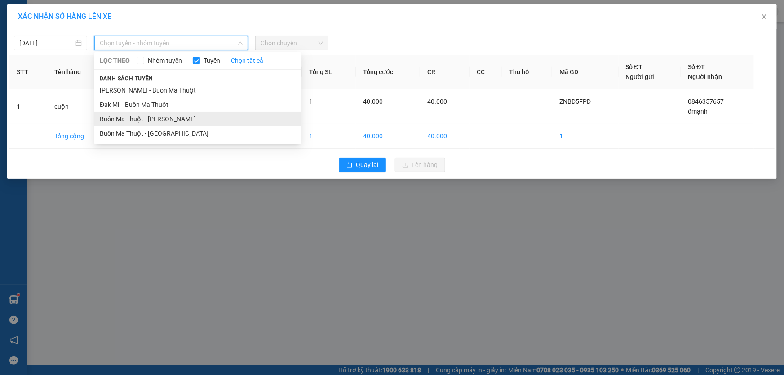
click at [165, 116] on li "Buôn Ma Thuột - [PERSON_NAME]" at bounding box center [197, 119] width 207 height 14
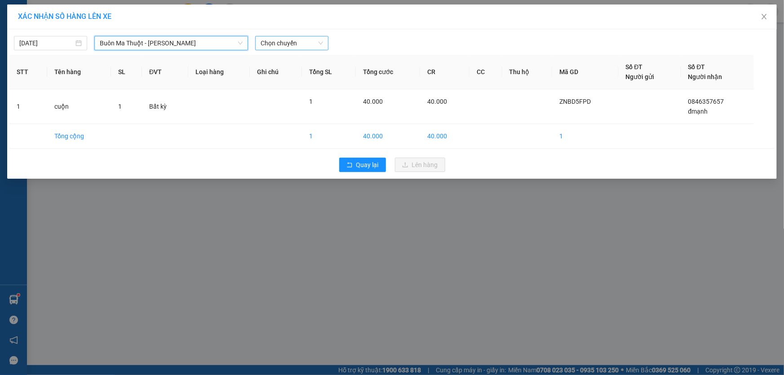
click at [269, 42] on span "Chọn chuyến" at bounding box center [292, 42] width 62 height 13
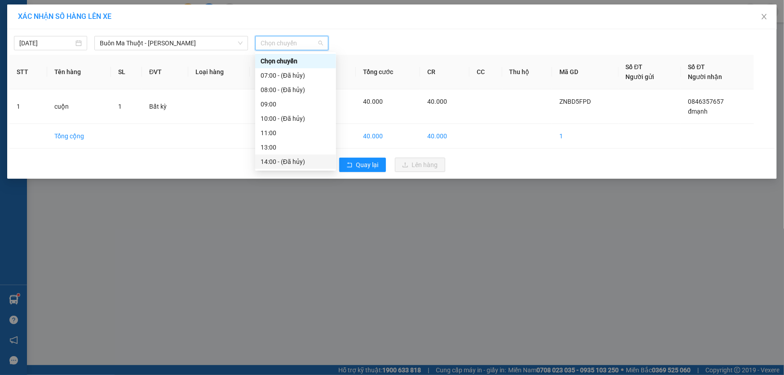
scroll to position [72, 0]
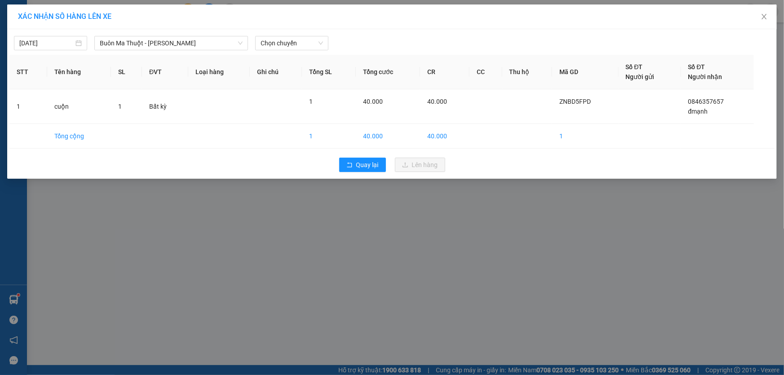
click at [351, 234] on div "XÁC NHẬN SỐ HÀNG LÊN XE [DATE] [GEOGRAPHIC_DATA] - Đak Mil LỌC THEO Nhóm tuyến …" at bounding box center [392, 187] width 784 height 375
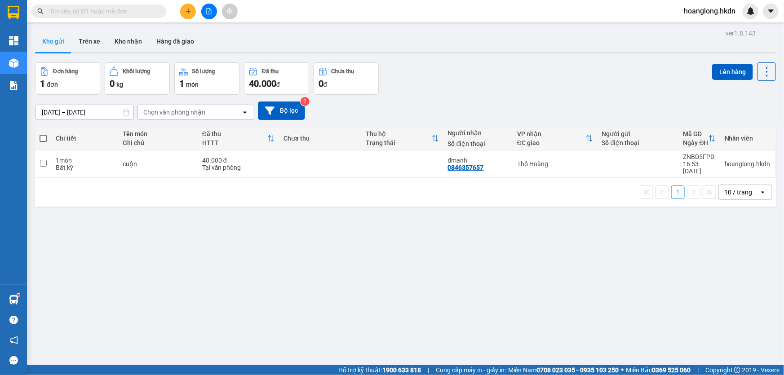
click at [208, 8] on icon "file-add" at bounding box center [209, 11] width 6 height 6
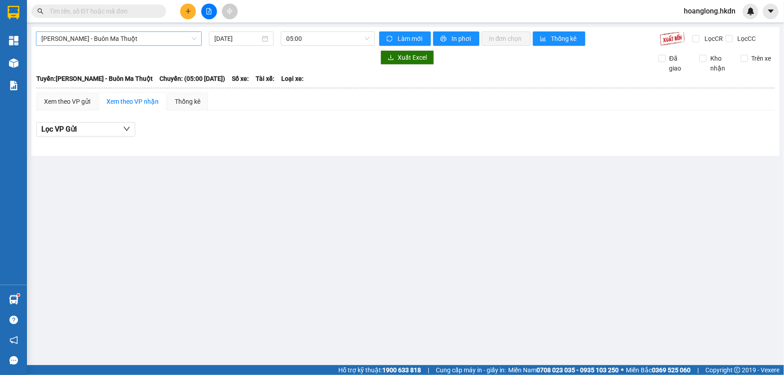
click at [142, 39] on span "[PERSON_NAME] - Buôn Ma Thuột" at bounding box center [118, 38] width 155 height 13
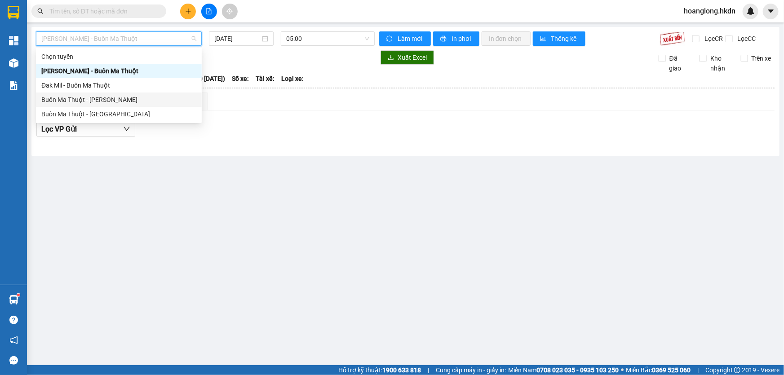
click at [123, 99] on div "Buôn Ma Thuột - [PERSON_NAME]" at bounding box center [118, 100] width 155 height 10
type input "[DATE]"
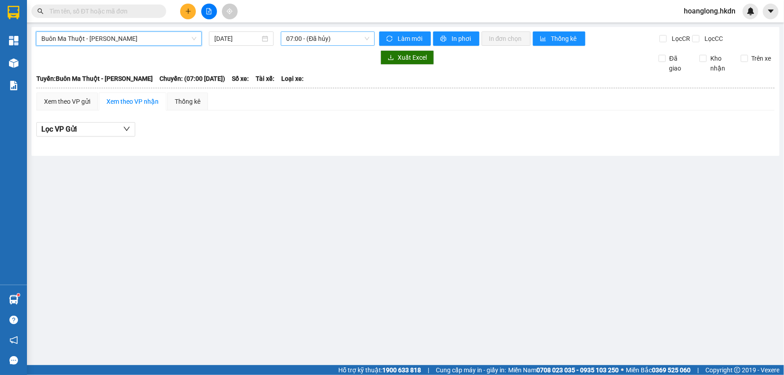
click at [307, 40] on span "07:00 - (Đã hủy)" at bounding box center [327, 38] width 83 height 13
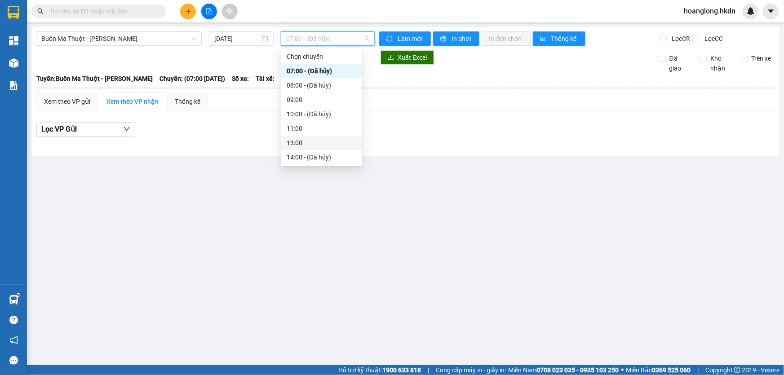
scroll to position [72, 0]
click at [306, 130] on div "17:00" at bounding box center [322, 129] width 70 height 10
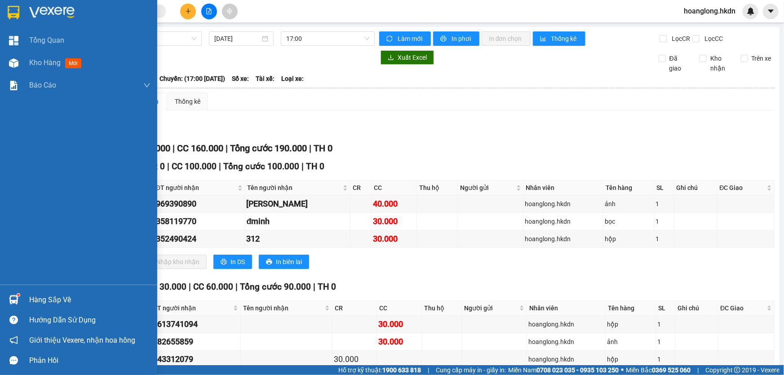
drag, startPoint x: 20, startPoint y: 17, endPoint x: 6, endPoint y: 44, distance: 30.1
click at [20, 16] on div at bounding box center [14, 12] width 16 height 16
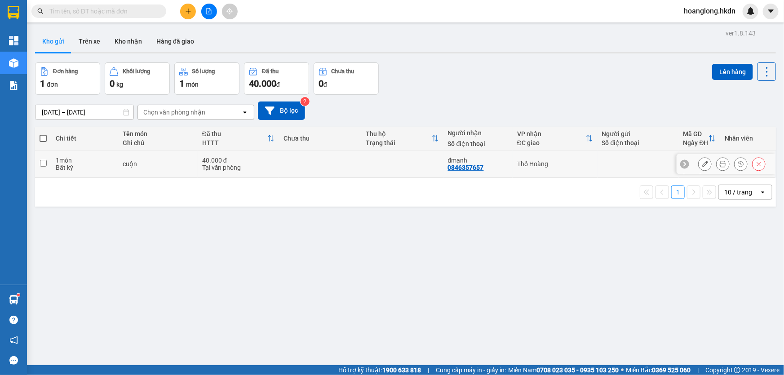
click at [293, 172] on td at bounding box center [320, 164] width 82 height 27
checkbox input "true"
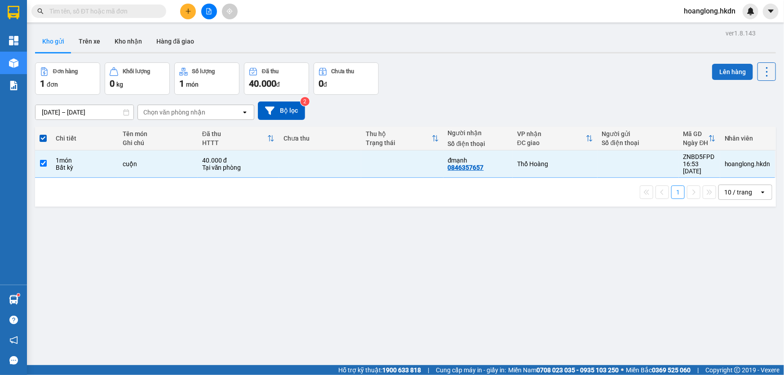
click at [716, 74] on button "Lên hàng" at bounding box center [732, 72] width 41 height 16
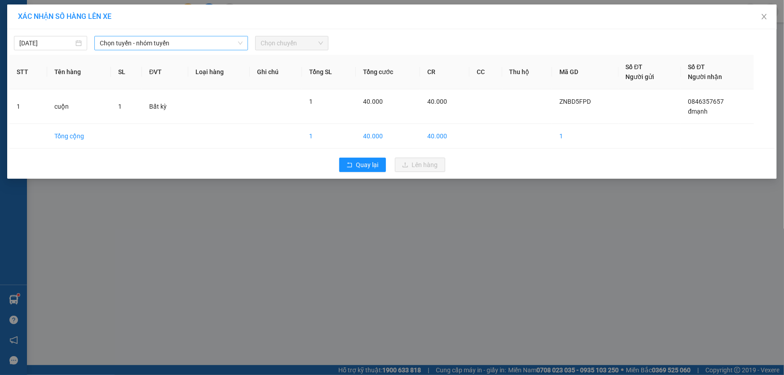
drag, startPoint x: 163, startPoint y: 40, endPoint x: 152, endPoint y: 52, distance: 15.3
click at [162, 40] on span "Chọn tuyến - nhóm tuyến" at bounding box center [171, 42] width 143 height 13
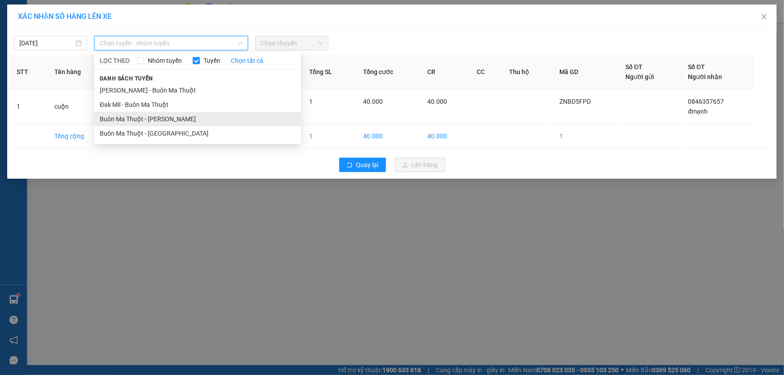
click at [158, 117] on li "Buôn Ma Thuột - [PERSON_NAME]" at bounding box center [197, 119] width 207 height 14
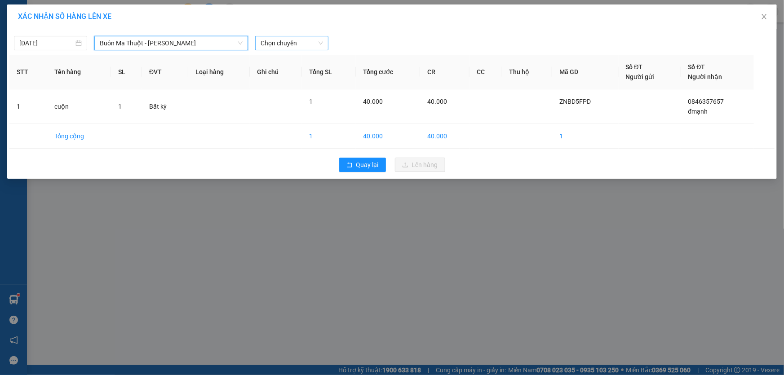
click at [281, 44] on span "Chọn chuyến" at bounding box center [292, 42] width 62 height 13
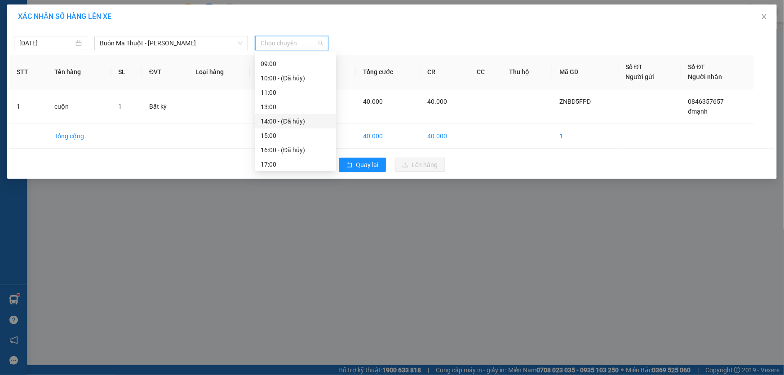
scroll to position [72, 0]
click at [270, 132] on div "17:00" at bounding box center [296, 133] width 70 height 10
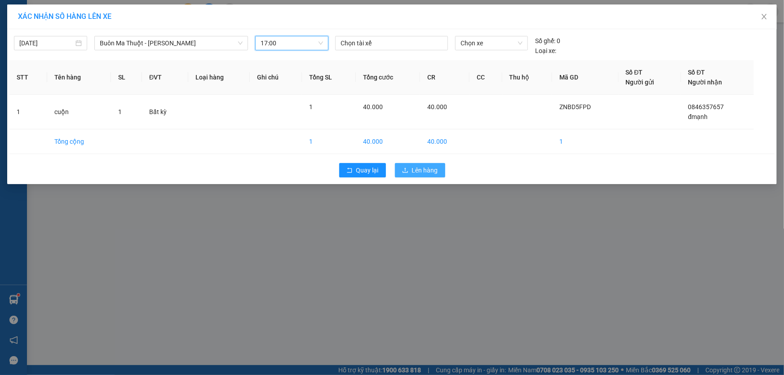
click at [430, 169] on span "Lên hàng" at bounding box center [425, 170] width 26 height 10
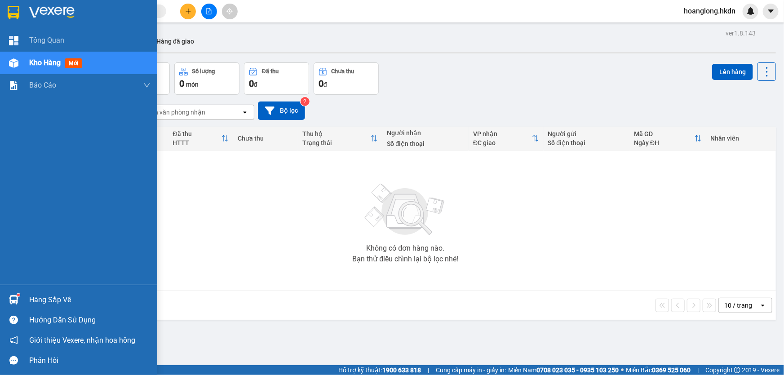
click at [17, 6] on img at bounding box center [14, 12] width 12 height 13
